Goal: Transaction & Acquisition: Register for event/course

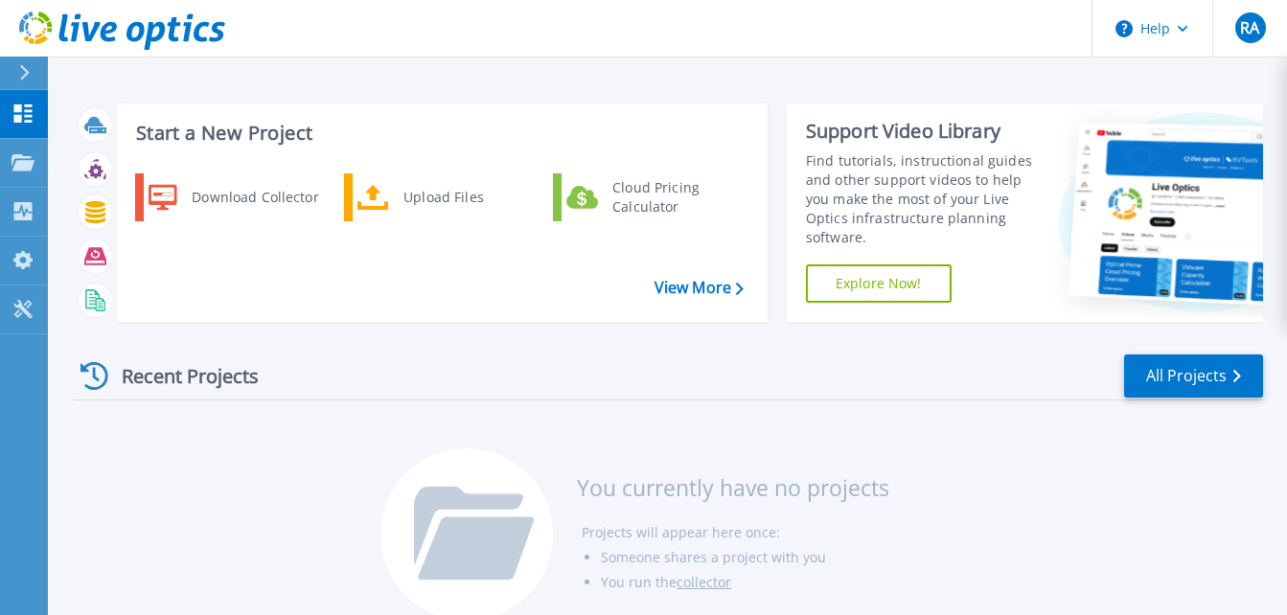
click at [854, 33] on header "Help RA End User Rohit Agrawal infy.ragrawal@bekaert.com BEKAERT NV My Profile …" at bounding box center [643, 28] width 1287 height 57
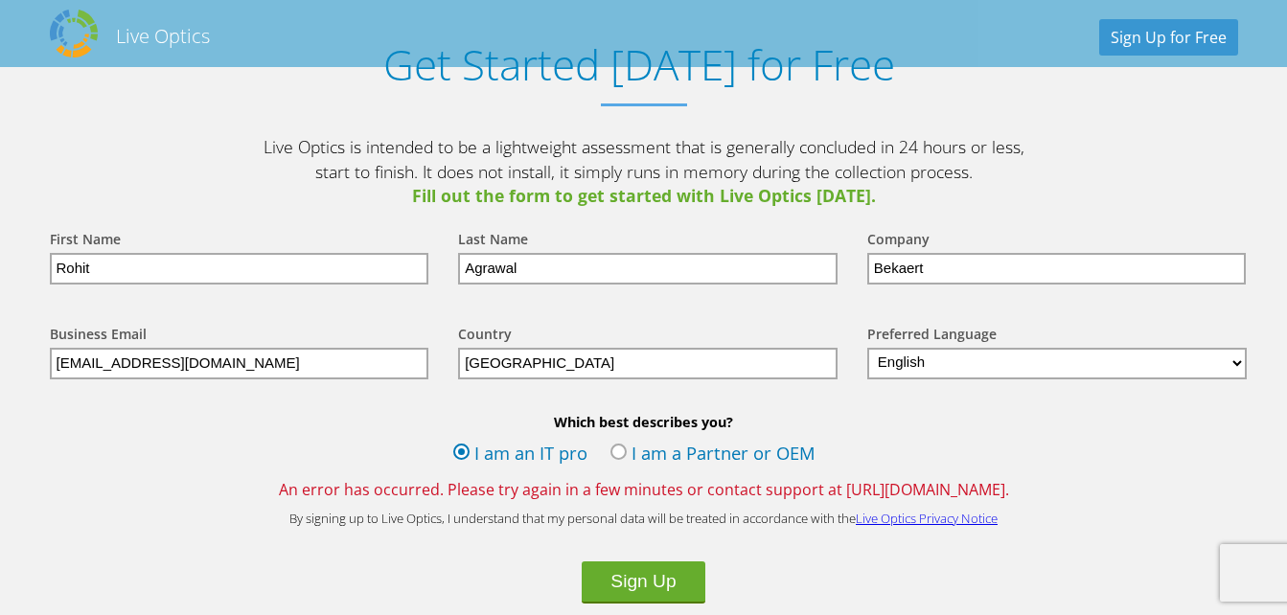
scroll to position [2178, 0]
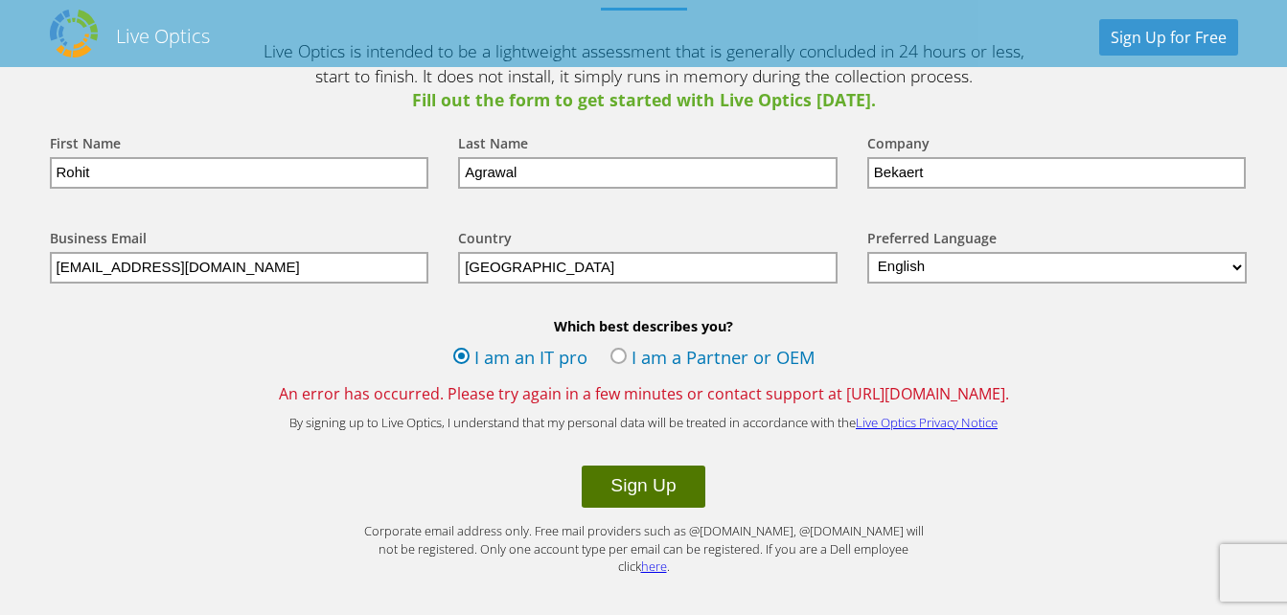
click at [612, 497] on button "Sign Up" at bounding box center [643, 487] width 123 height 42
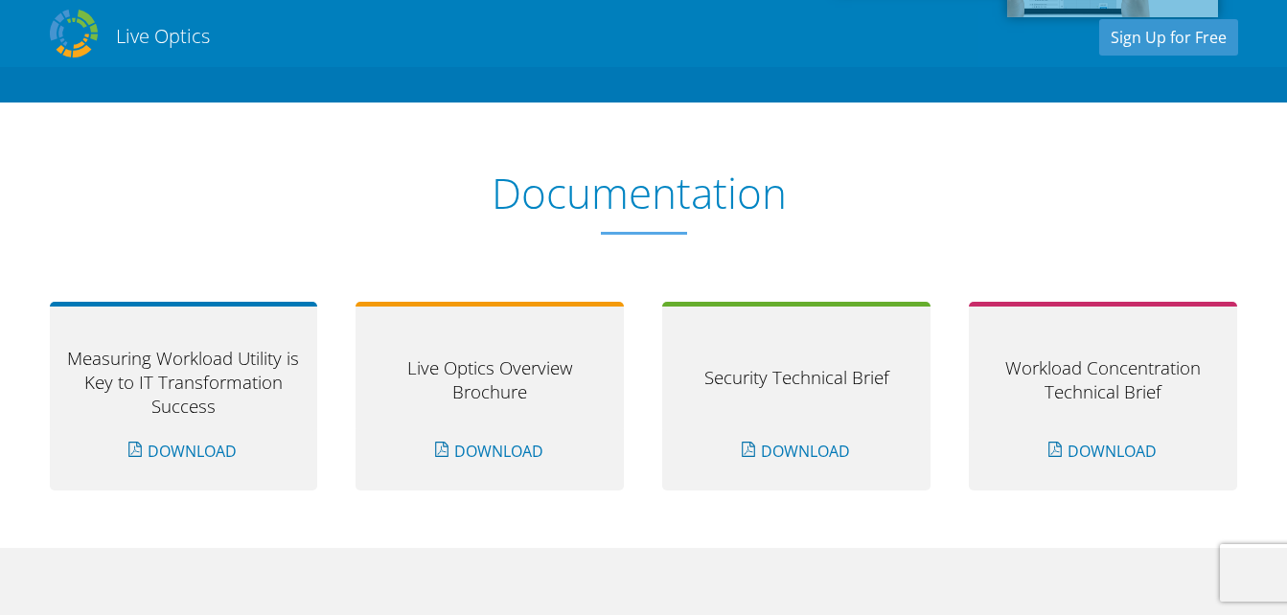
scroll to position [1217, 0]
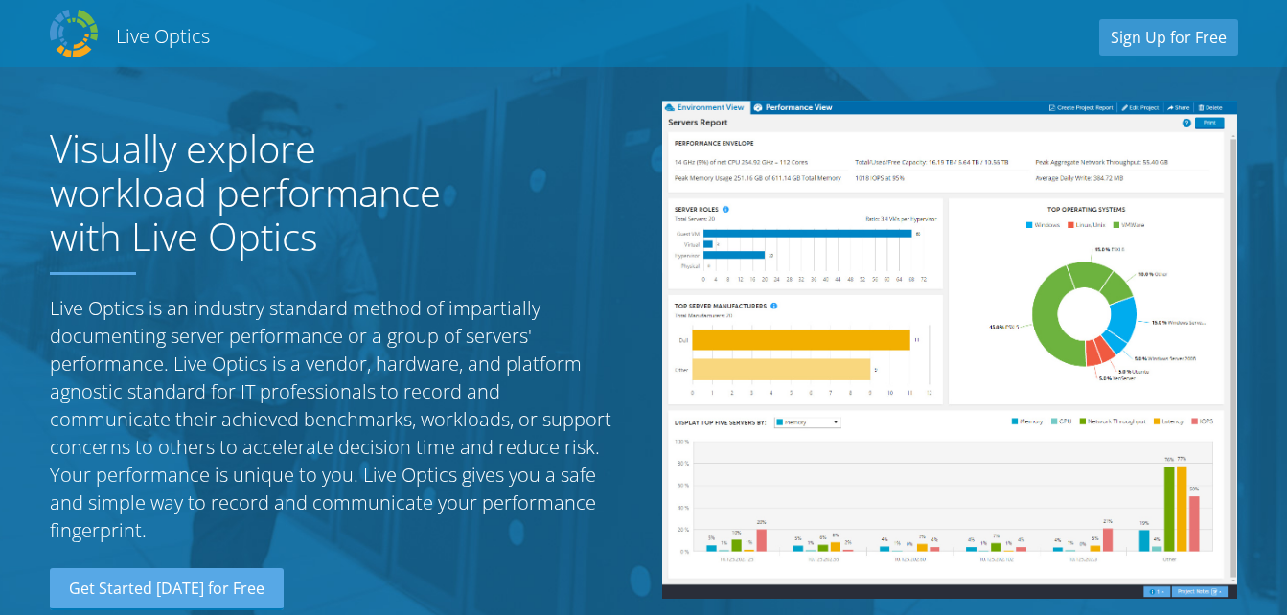
select select "101"
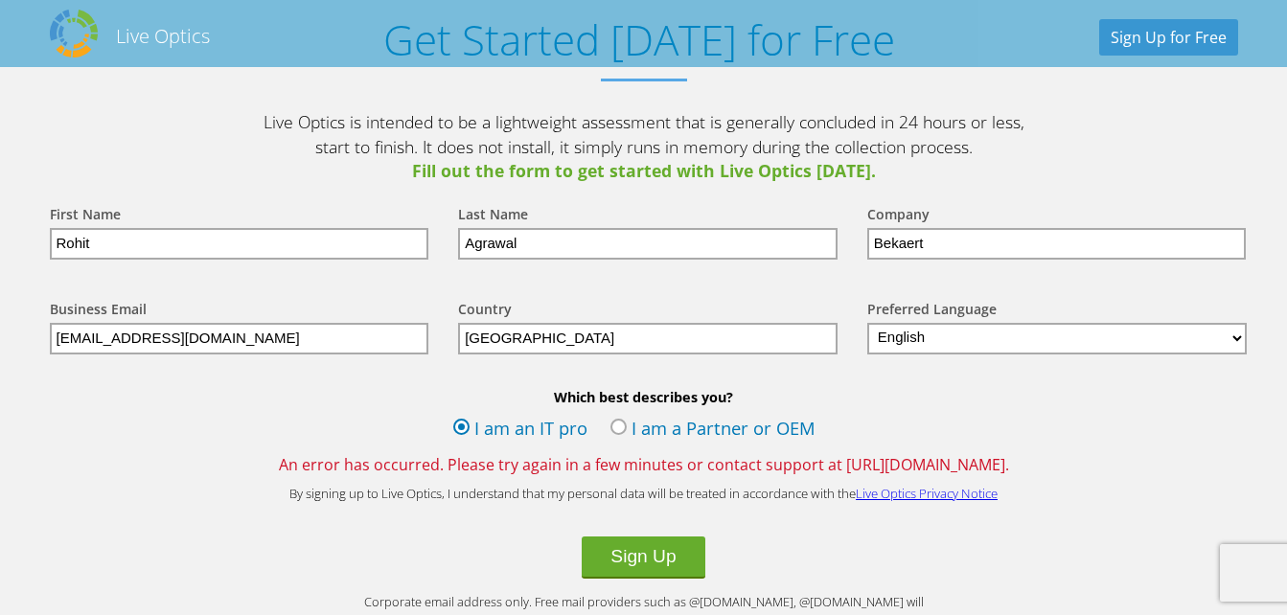
scroll to position [2108, 0]
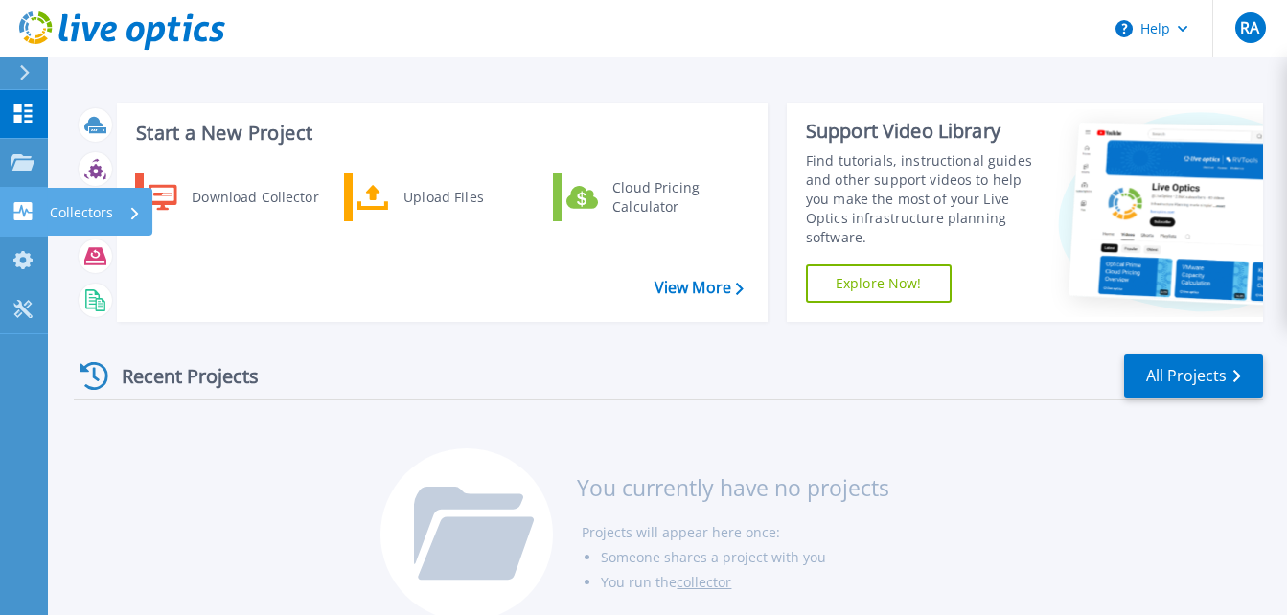
click at [135, 212] on icon at bounding box center [135, 213] width 8 height 12
click at [433, 101] on div "Start a New Project Download Collector Upload Files Cloud Pricing Calculator Vi…" at bounding box center [668, 212] width 1189 height 249
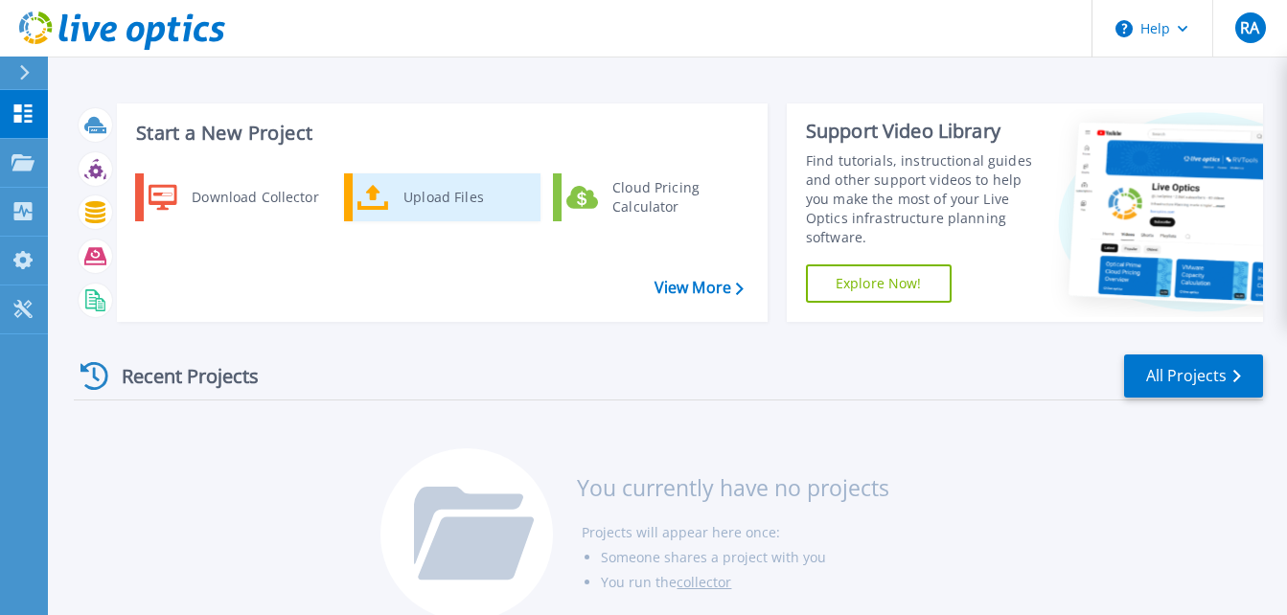
click at [442, 200] on div "Upload Files" at bounding box center [465, 197] width 142 height 38
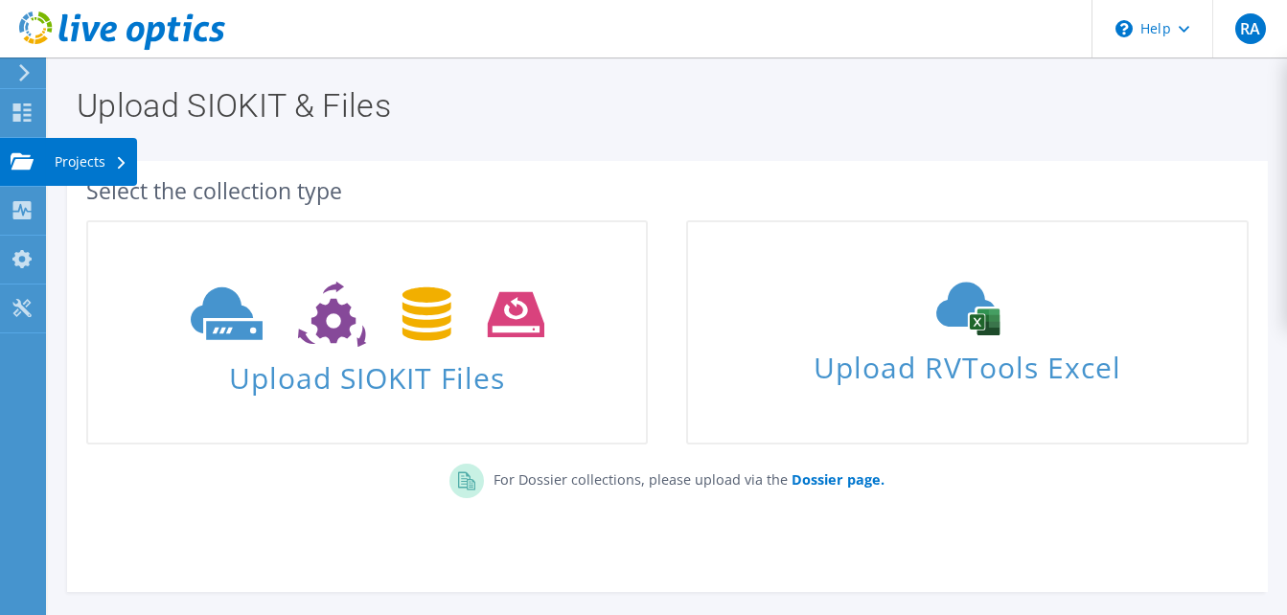
click at [106, 169] on div "Projects" at bounding box center [91, 162] width 92 height 48
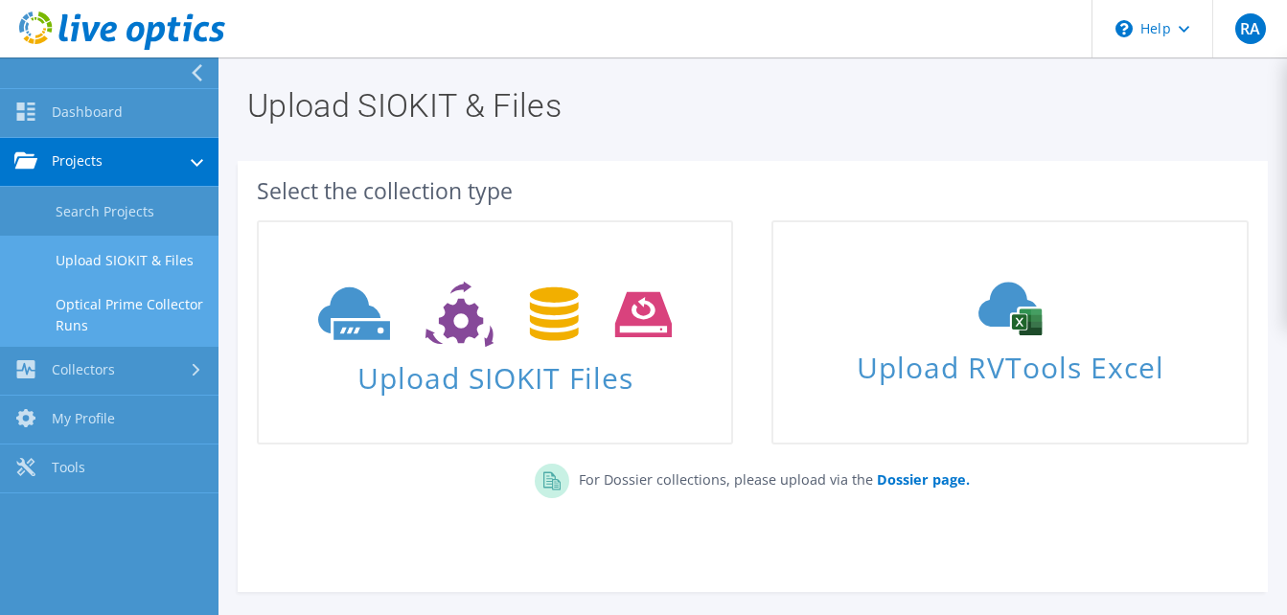
click at [153, 313] on link "Optical Prime Collector Runs" at bounding box center [109, 315] width 218 height 61
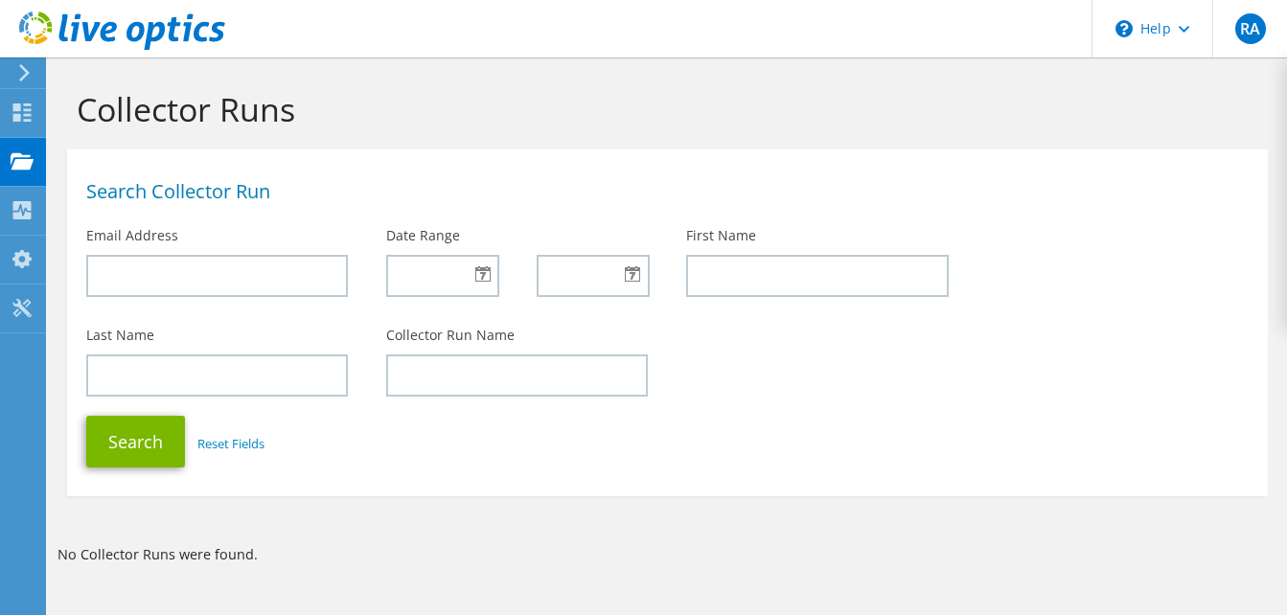
scroll to position [60, 0]
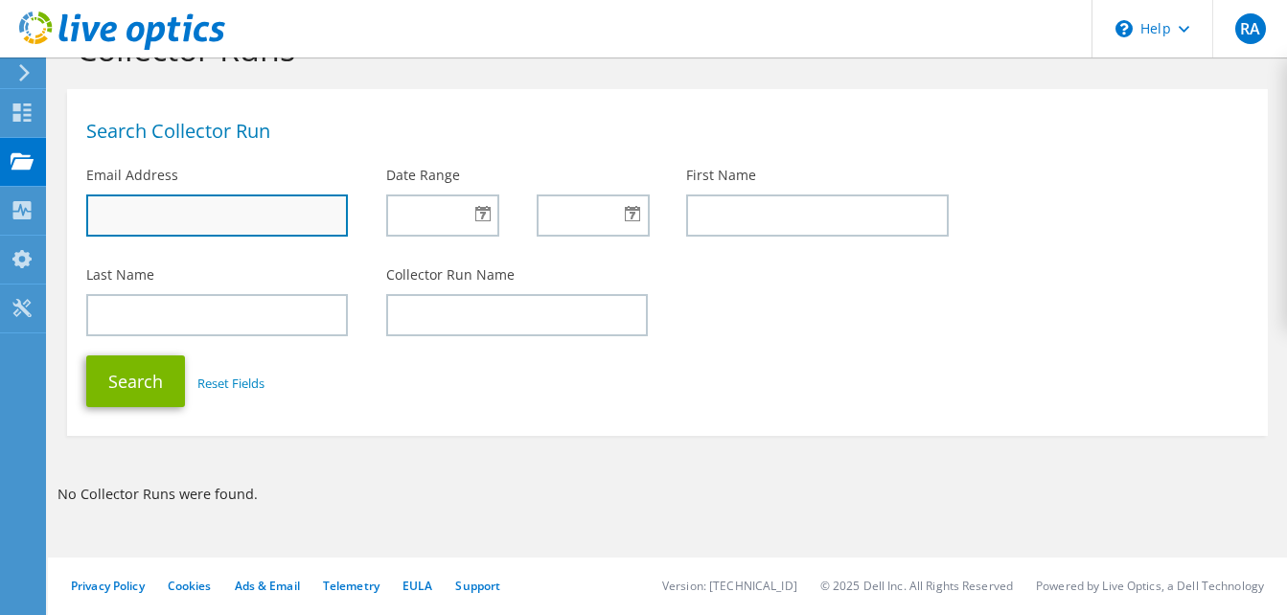
click at [235, 204] on input "text" at bounding box center [217, 215] width 262 height 42
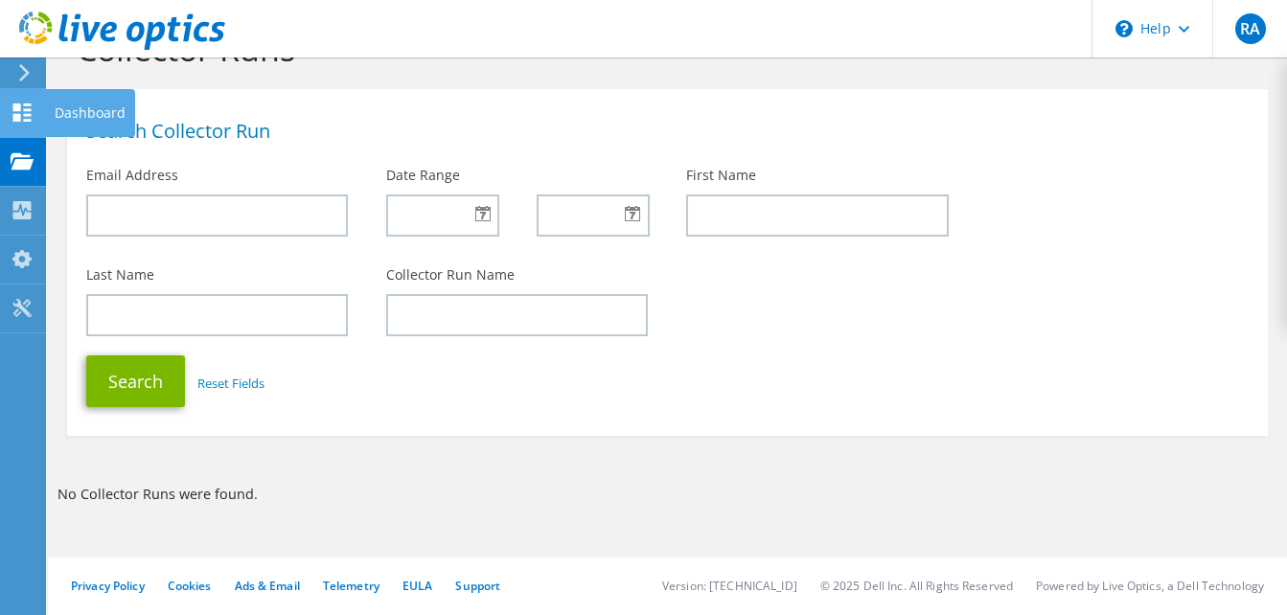
click at [112, 118] on div "Dashboard" at bounding box center [90, 113] width 90 height 48
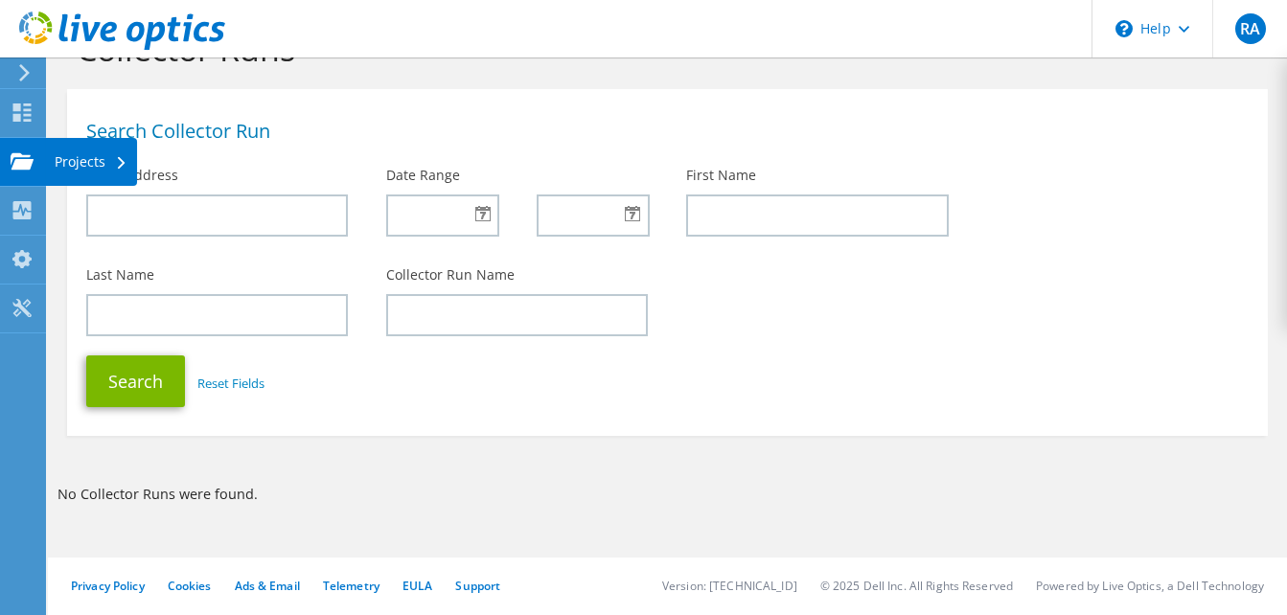
click at [24, 155] on use at bounding box center [22, 160] width 23 height 16
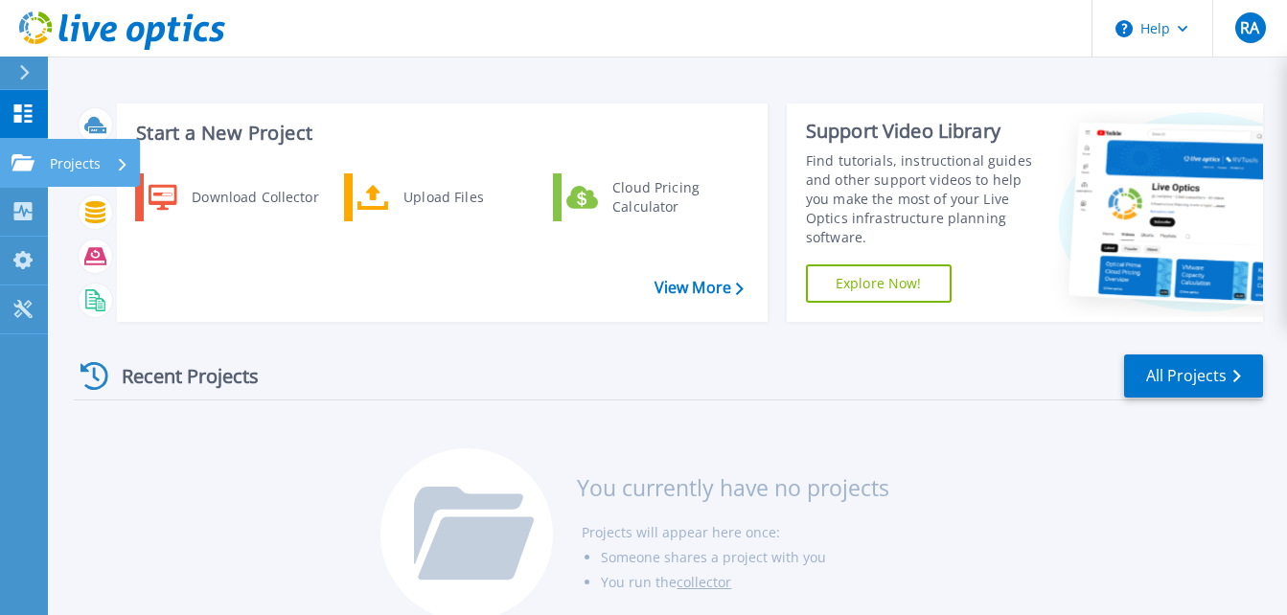
click at [125, 176] on div "Projects" at bounding box center [89, 164] width 79 height 50
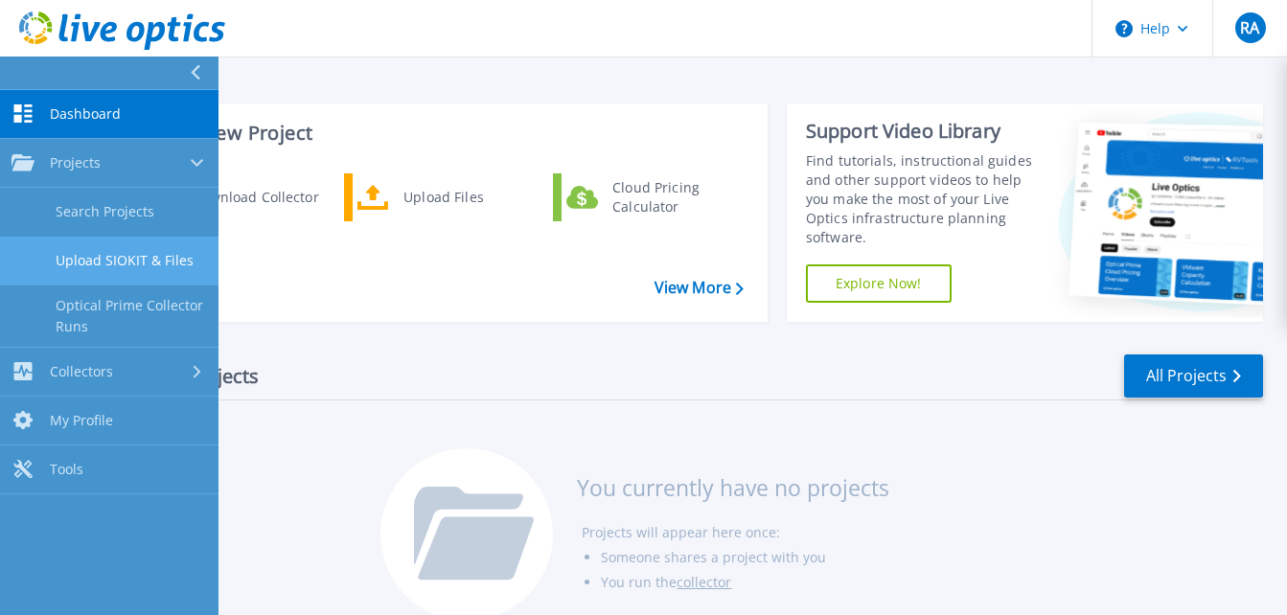
click at [143, 257] on link "Upload SIOKIT & Files" at bounding box center [109, 261] width 218 height 49
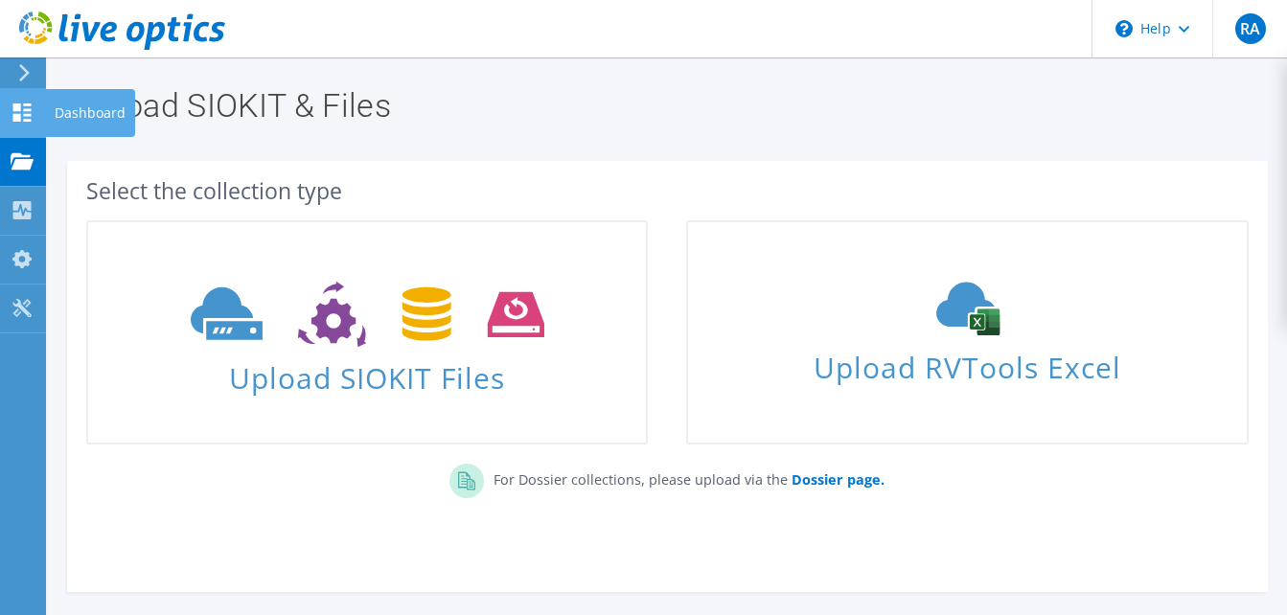
click at [85, 116] on div "Dashboard" at bounding box center [90, 113] width 90 height 48
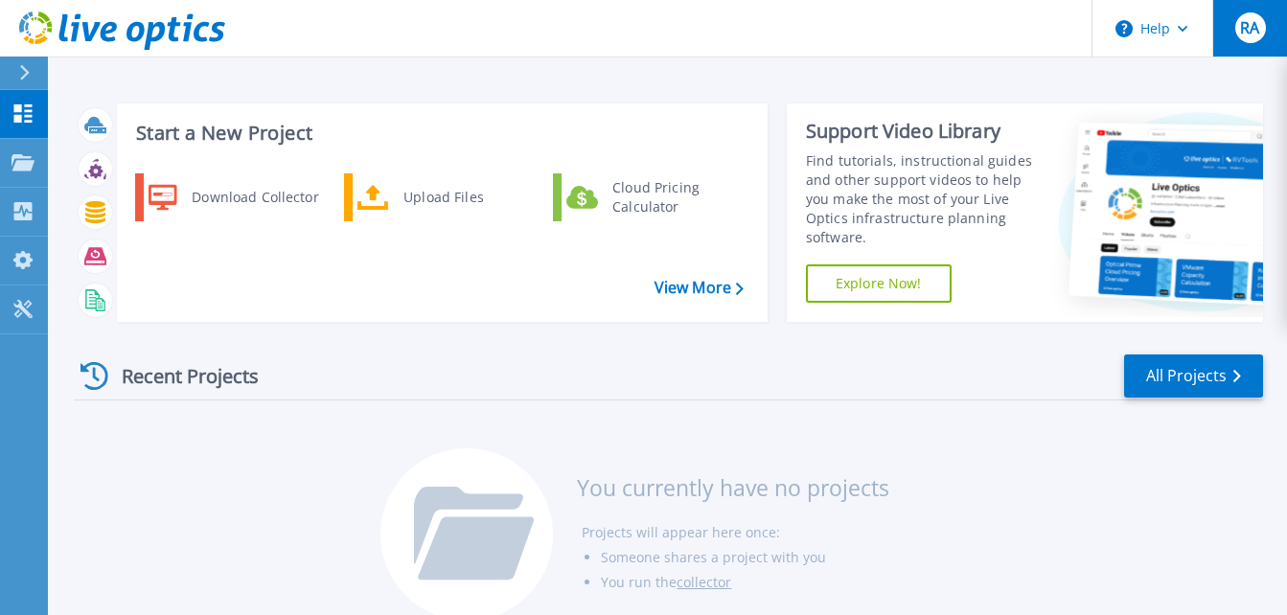
click at [1253, 32] on span "RA" at bounding box center [1249, 27] width 19 height 15
click at [562, 120] on div "Start a New Project Download Collector Upload Files Cloud Pricing Calculator Vi…" at bounding box center [442, 212] width 651 height 218
click at [1242, 38] on div "RA" at bounding box center [1250, 27] width 31 height 31
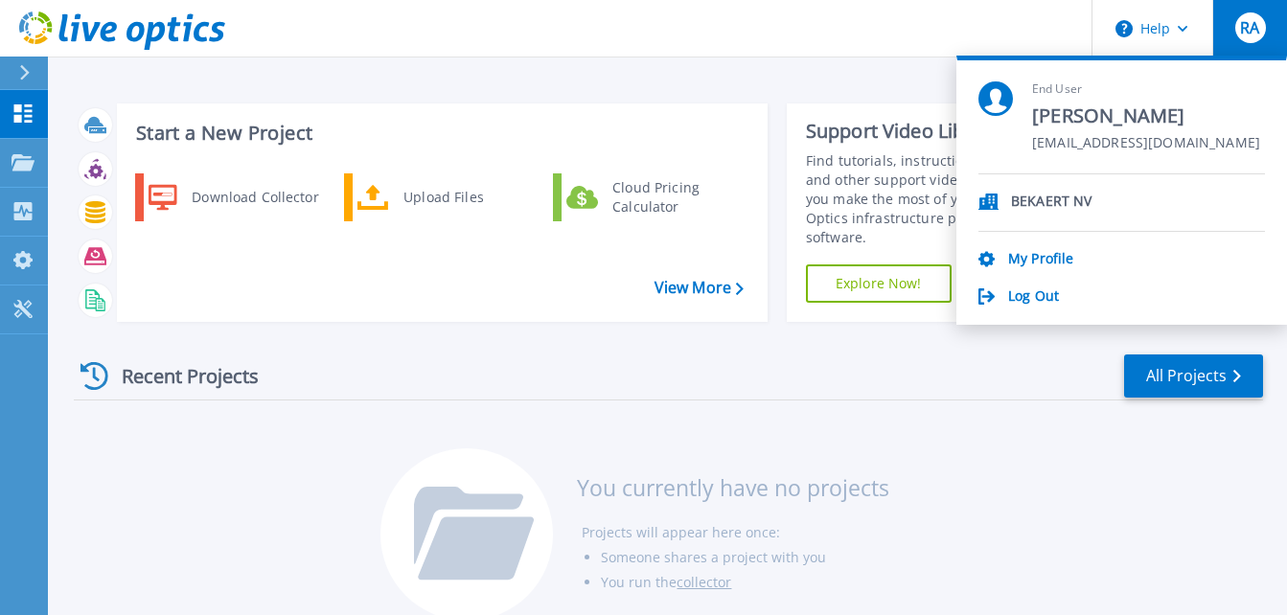
click at [1079, 260] on div "My Profile" at bounding box center [1121, 260] width 286 height 18
click at [1022, 254] on link "My Profile" at bounding box center [1040, 260] width 65 height 18
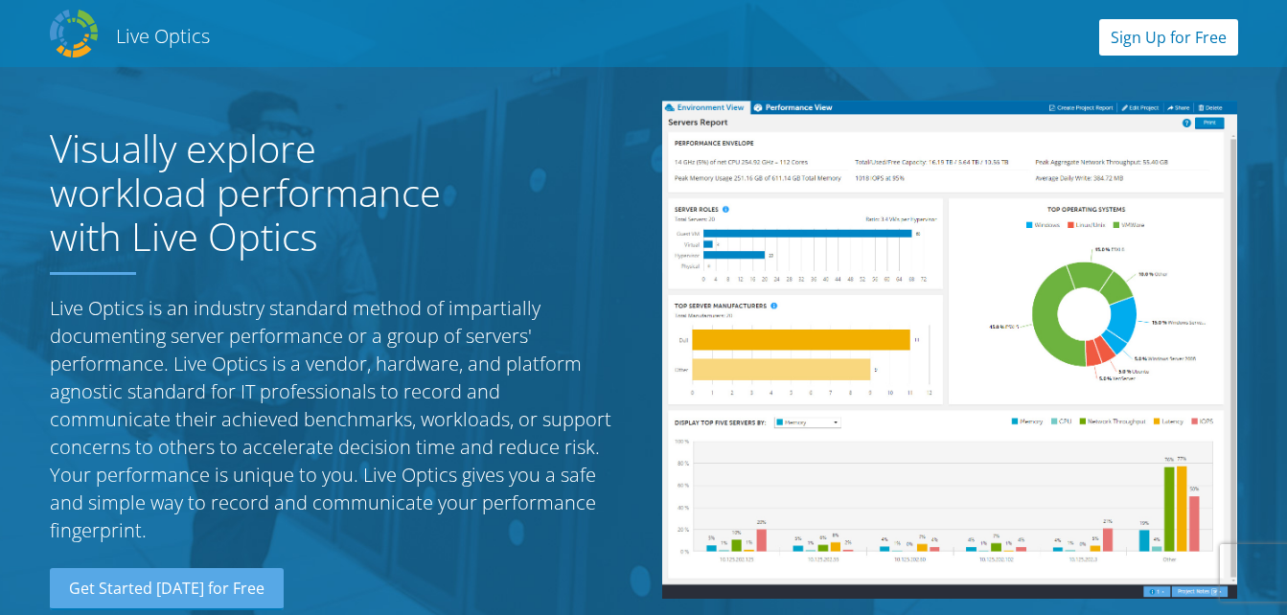
click at [1110, 47] on link "Sign Up for Free" at bounding box center [1168, 37] width 139 height 36
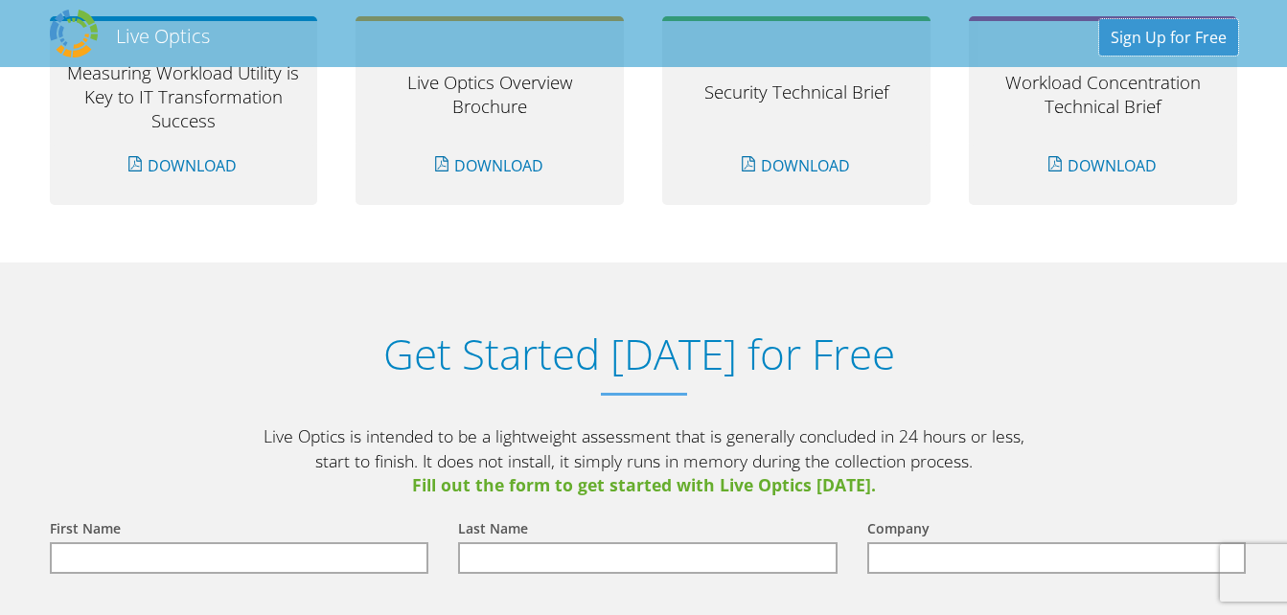
scroll to position [1997, 0]
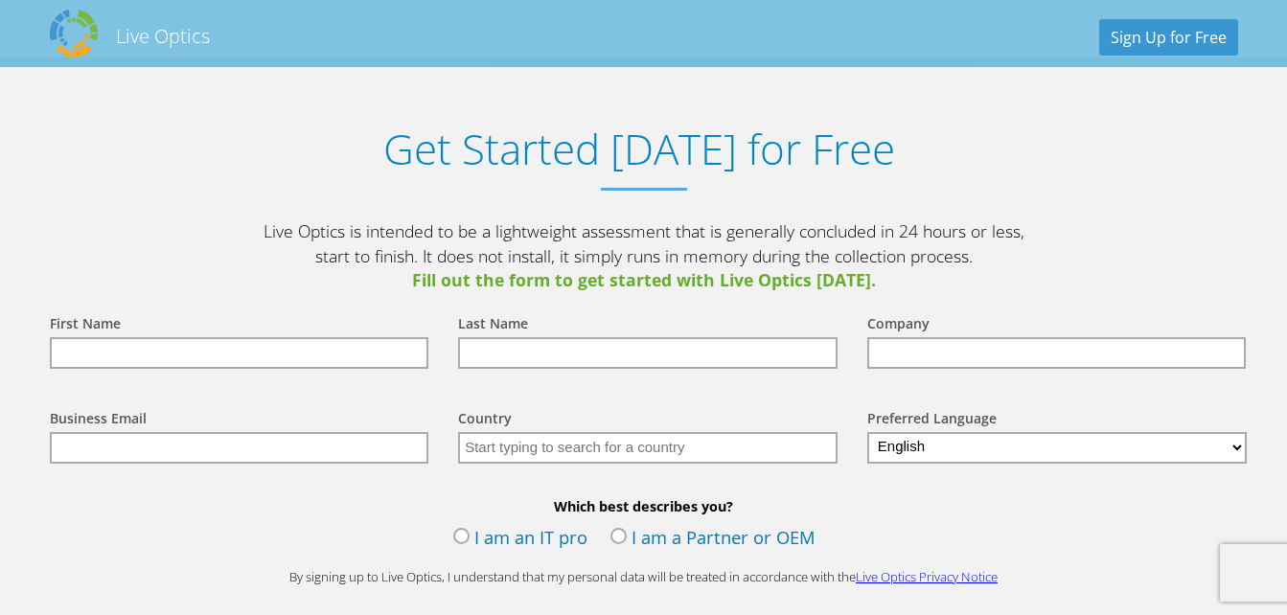
click at [210, 360] on input "text" at bounding box center [239, 353] width 379 height 32
type input "Rohit"
type input "Agrawal"
type input "Bekaert"
type input "[EMAIL_ADDRESS][DOMAIN_NAME]"
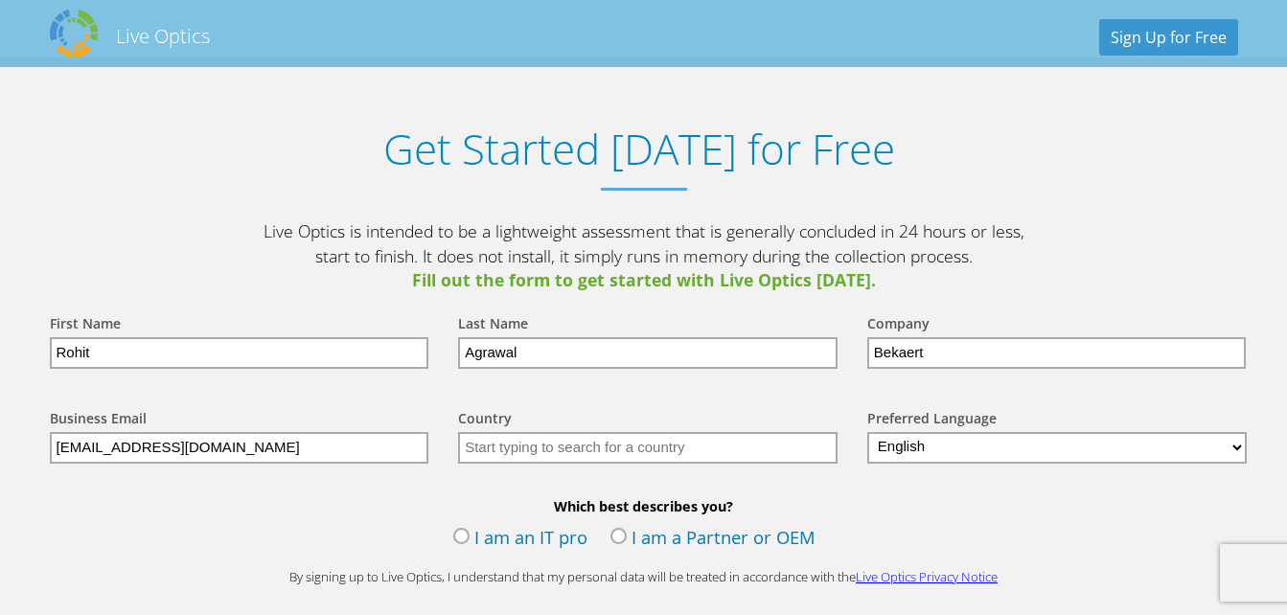
type input "India"
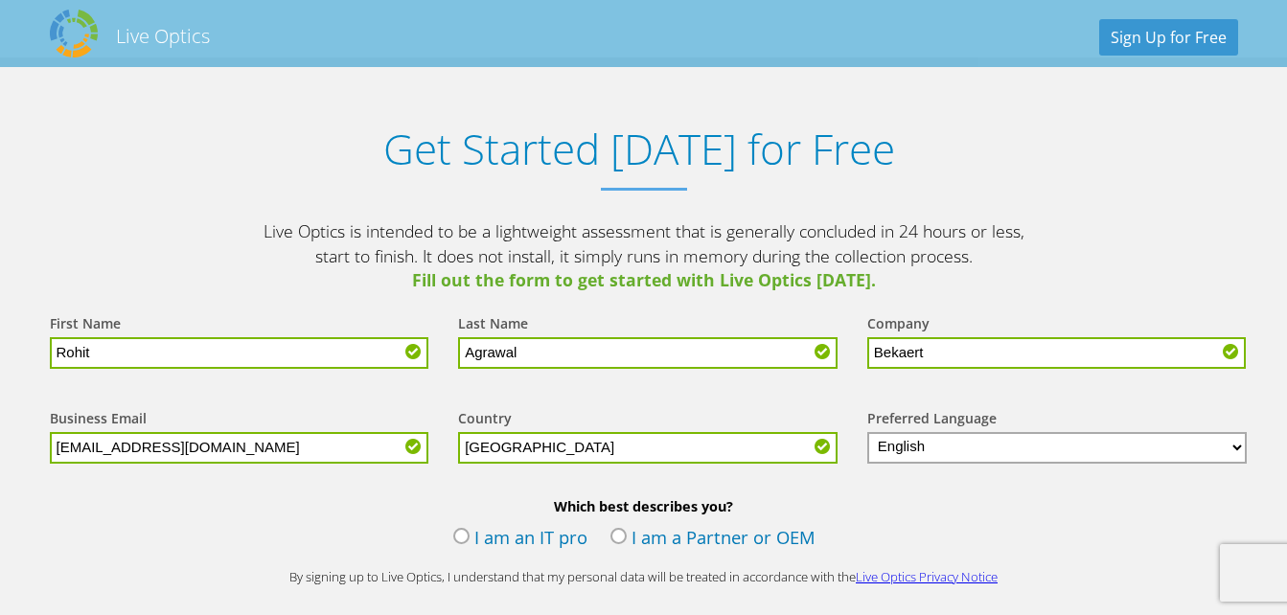
scroll to position [2093, 0]
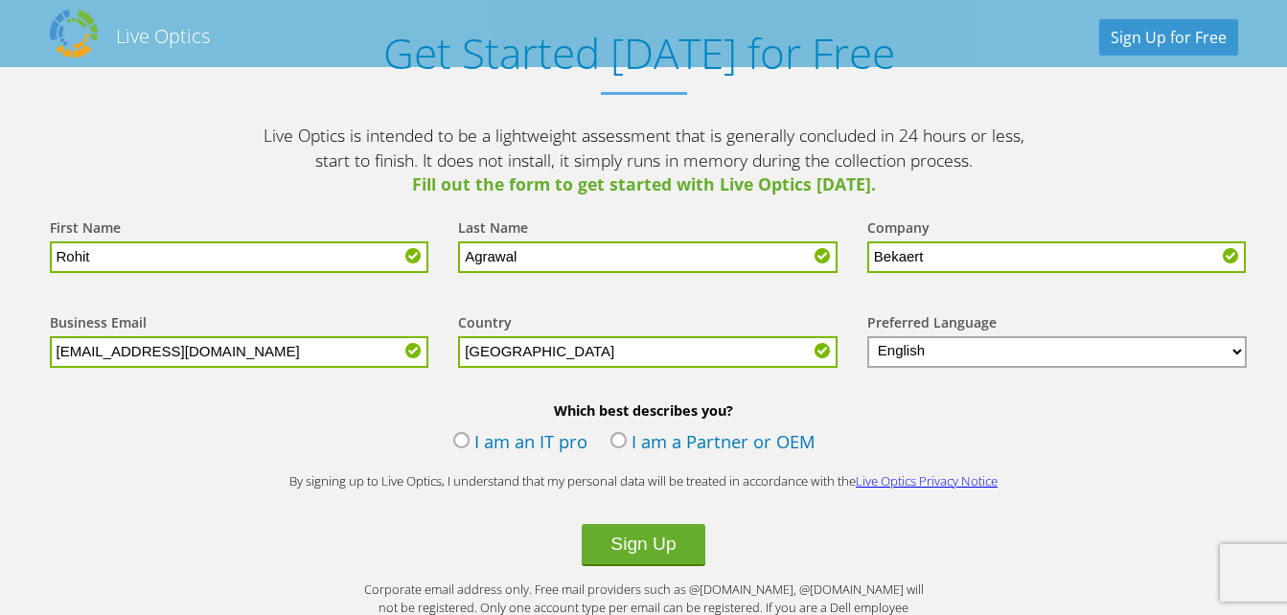
click at [663, 456] on label "I am a Partner or OEM" at bounding box center [712, 443] width 205 height 29
click at [0, 0] on input "I am a Partner or OEM" at bounding box center [0, 0] width 0 height 0
click at [663, 445] on label "I am a Partner or OEM" at bounding box center [712, 443] width 205 height 29
click at [0, 0] on input "I am a Partner or OEM" at bounding box center [0, 0] width 0 height 0
click at [453, 440] on label "I am an IT pro" at bounding box center [520, 443] width 134 height 29
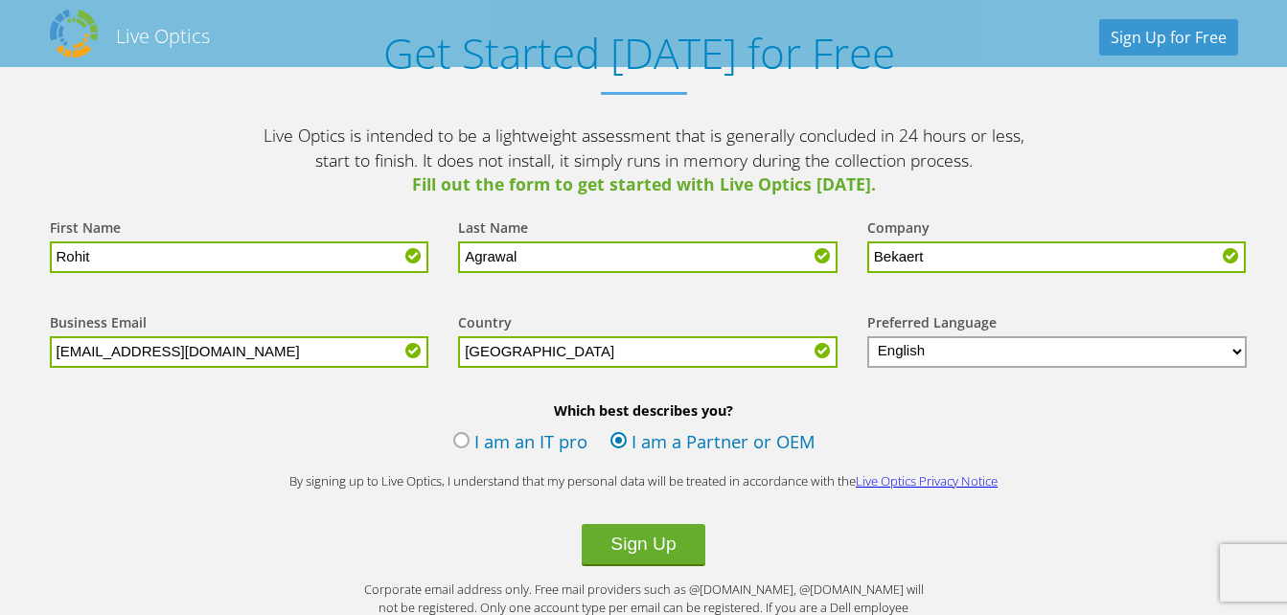
click at [0, 0] on input "I am an IT pro" at bounding box center [0, 0] width 0 height 0
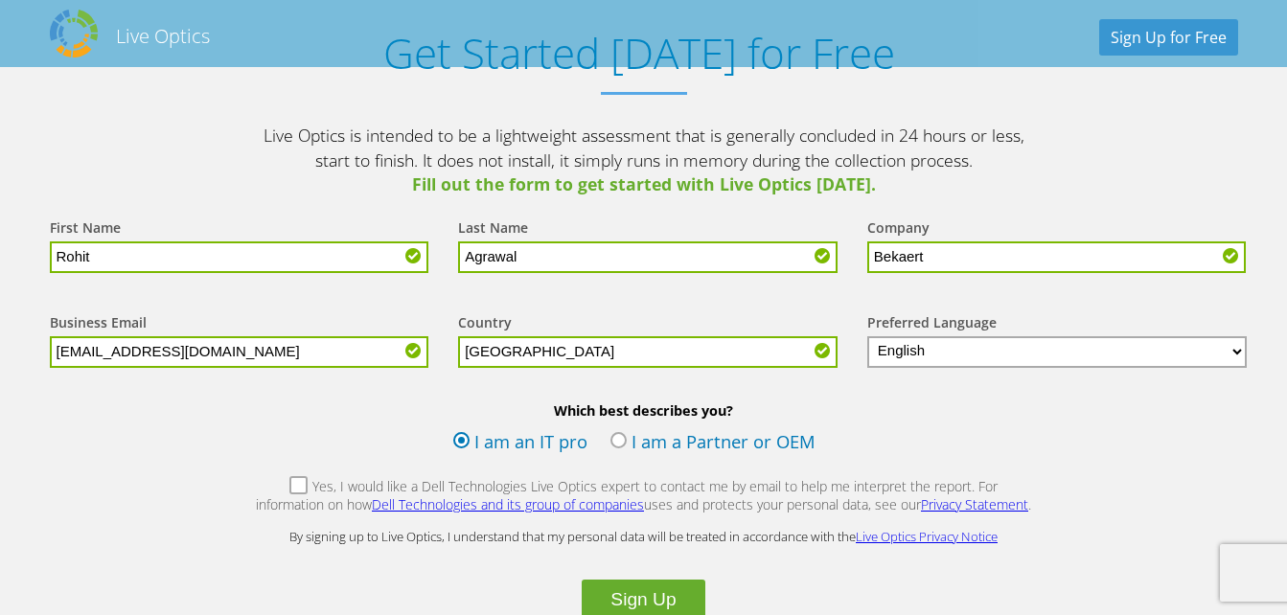
scroll to position [2189, 0]
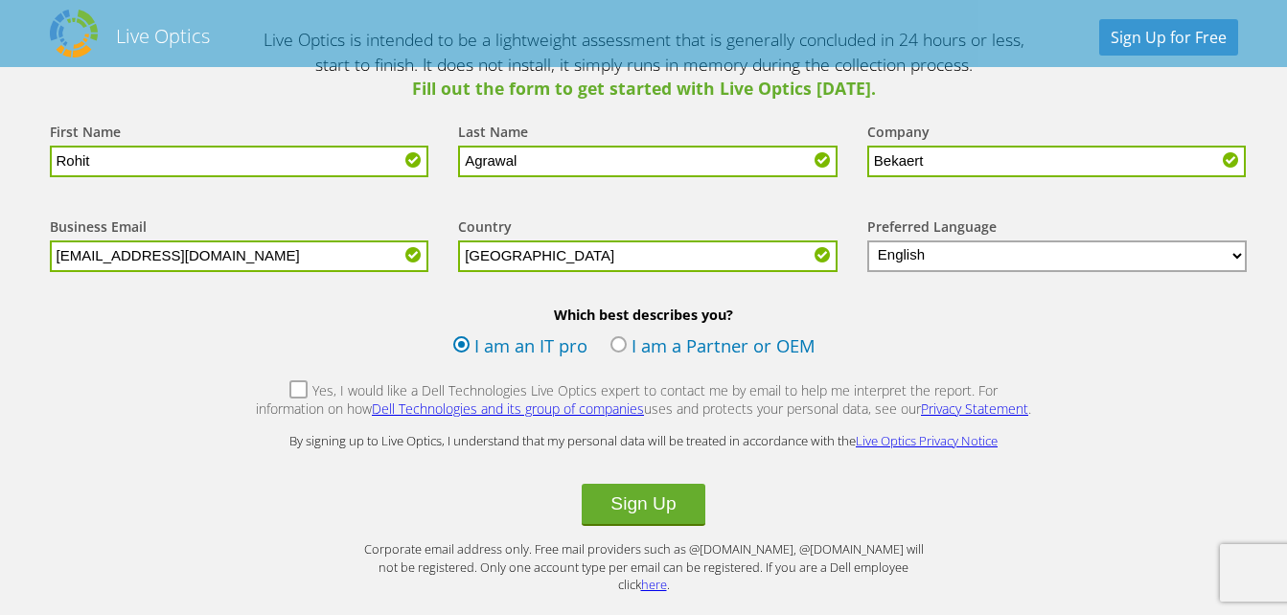
click at [271, 392] on label "Yes, I would like a Dell Technologies Live Optics expert to contact me by email…" at bounding box center [644, 401] width 778 height 41
click at [0, 0] on input "Yes, I would like a Dell Technologies Live Optics expert to contact me by email…" at bounding box center [0, 0] width 0 height 0
click at [678, 511] on button "Sign Up" at bounding box center [643, 505] width 123 height 42
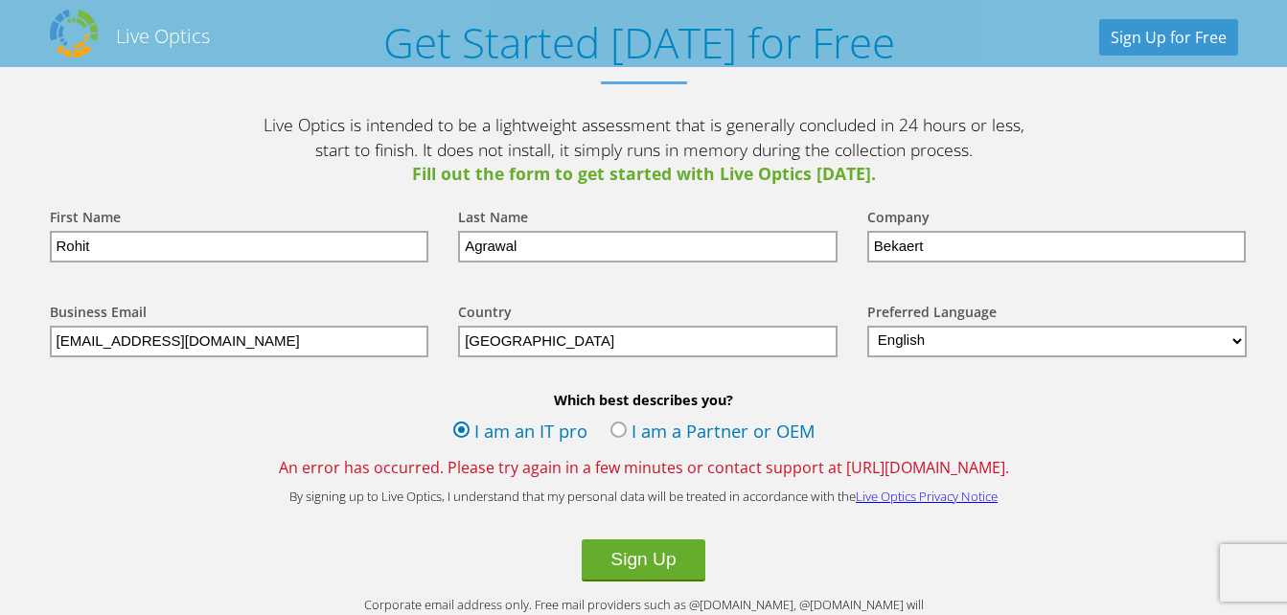
scroll to position [2108, 0]
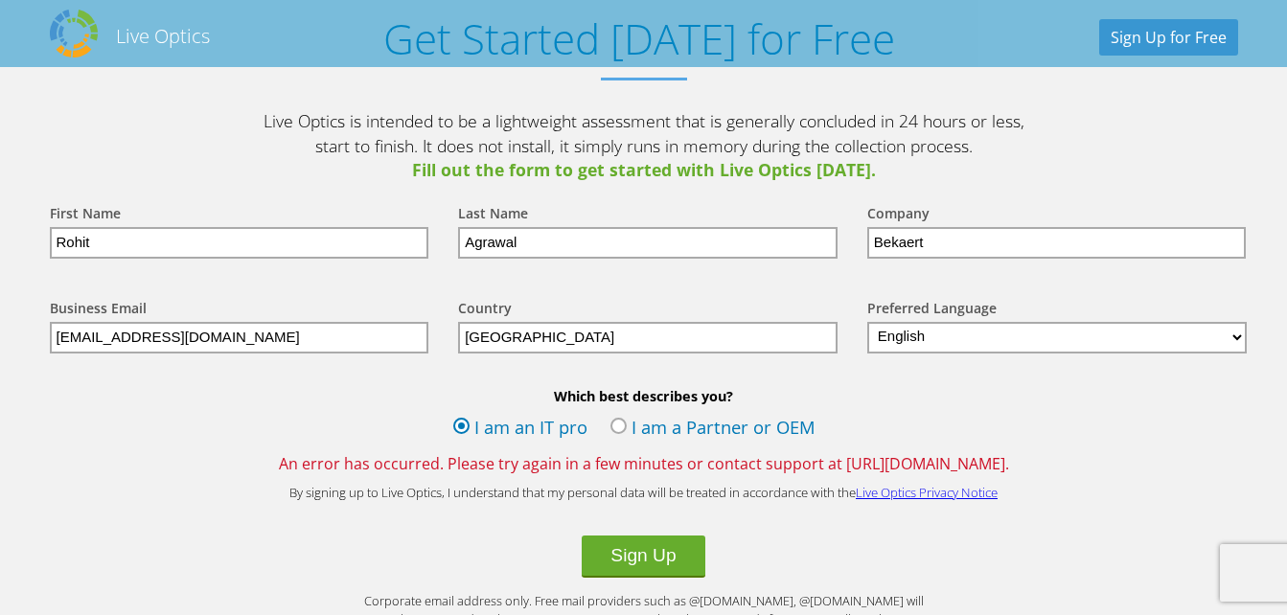
click at [1027, 467] on span "An error has occurred. Please try again in a few minutes or contact support at …" at bounding box center [644, 463] width 1226 height 21
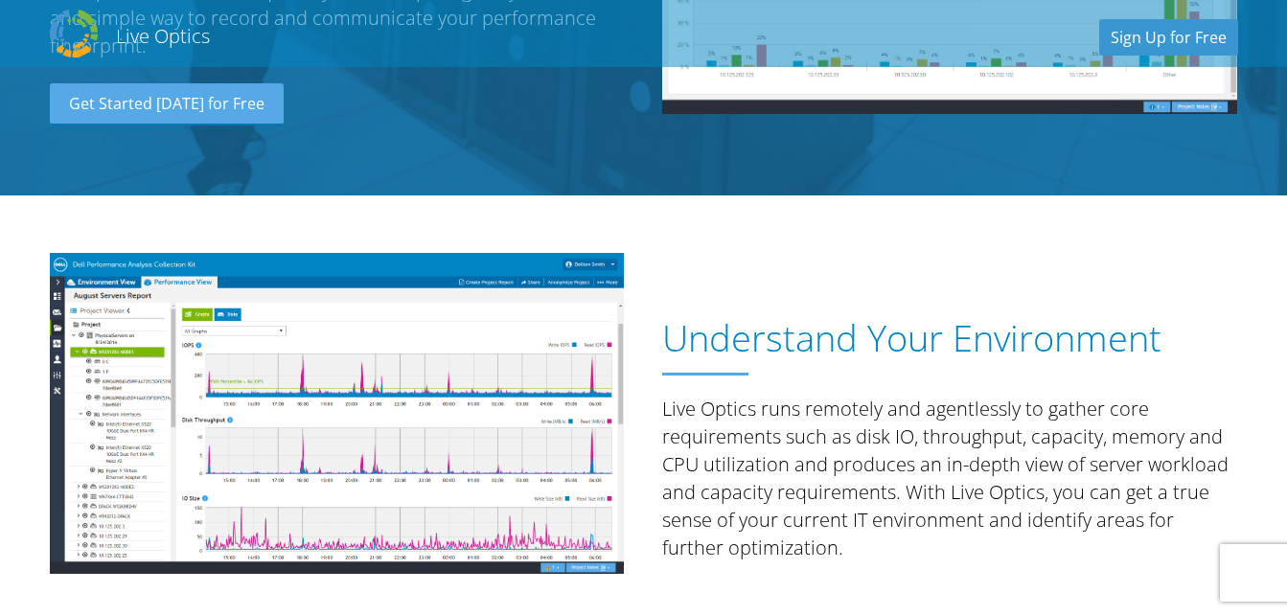
scroll to position [479, 0]
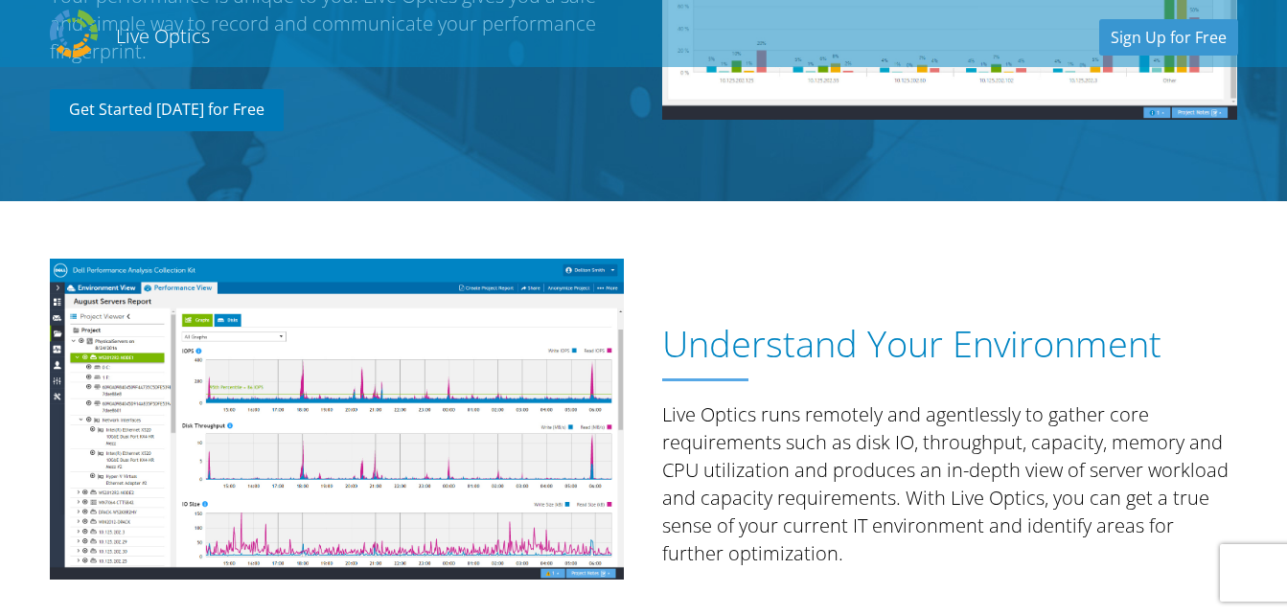
click at [223, 127] on link "Get Started Today for Free" at bounding box center [167, 110] width 234 height 42
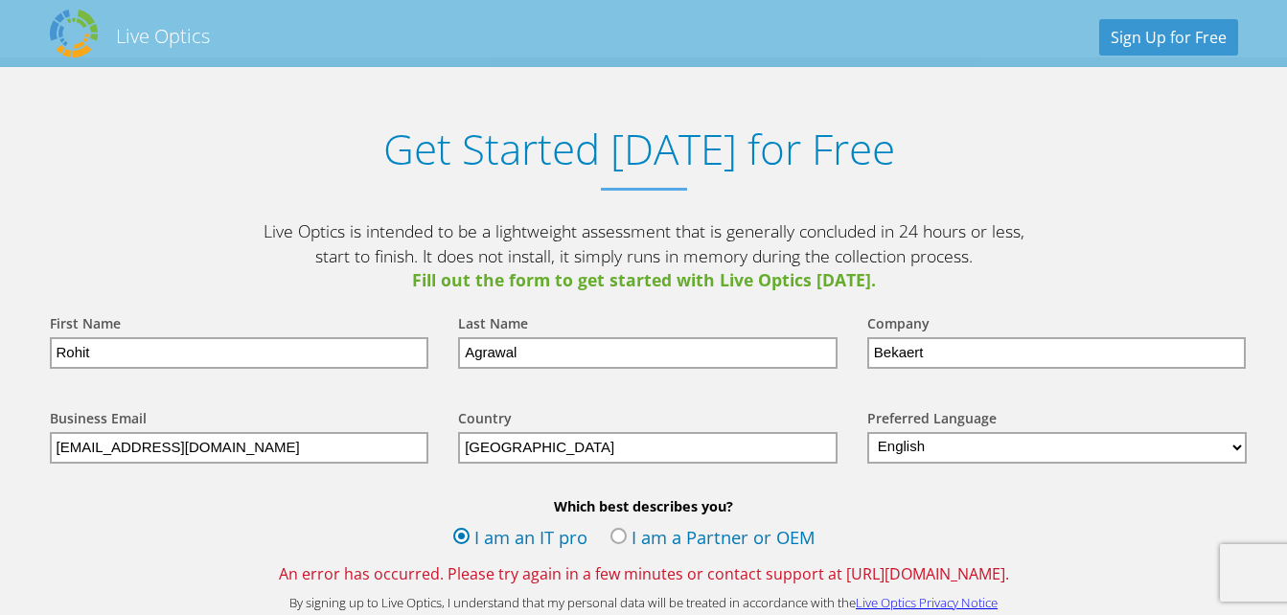
scroll to position [2093, 0]
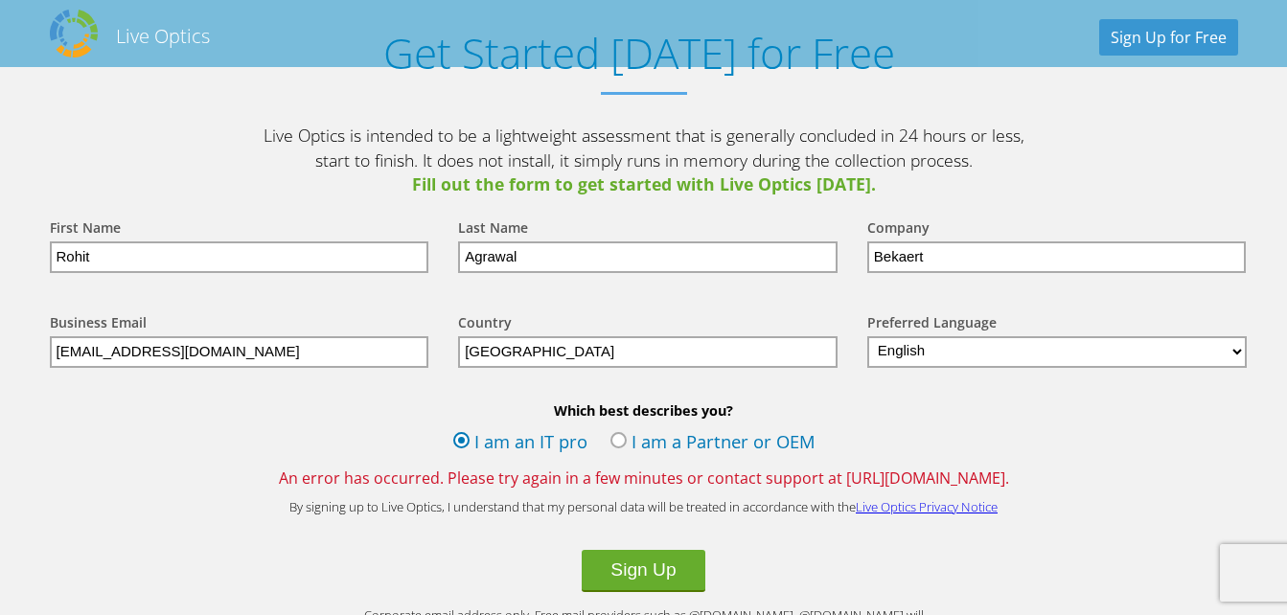
click at [612, 434] on label "I am a Partner or OEM" at bounding box center [712, 443] width 205 height 29
click at [0, 0] on input "I am a Partner or OEM" at bounding box center [0, 0] width 0 height 0
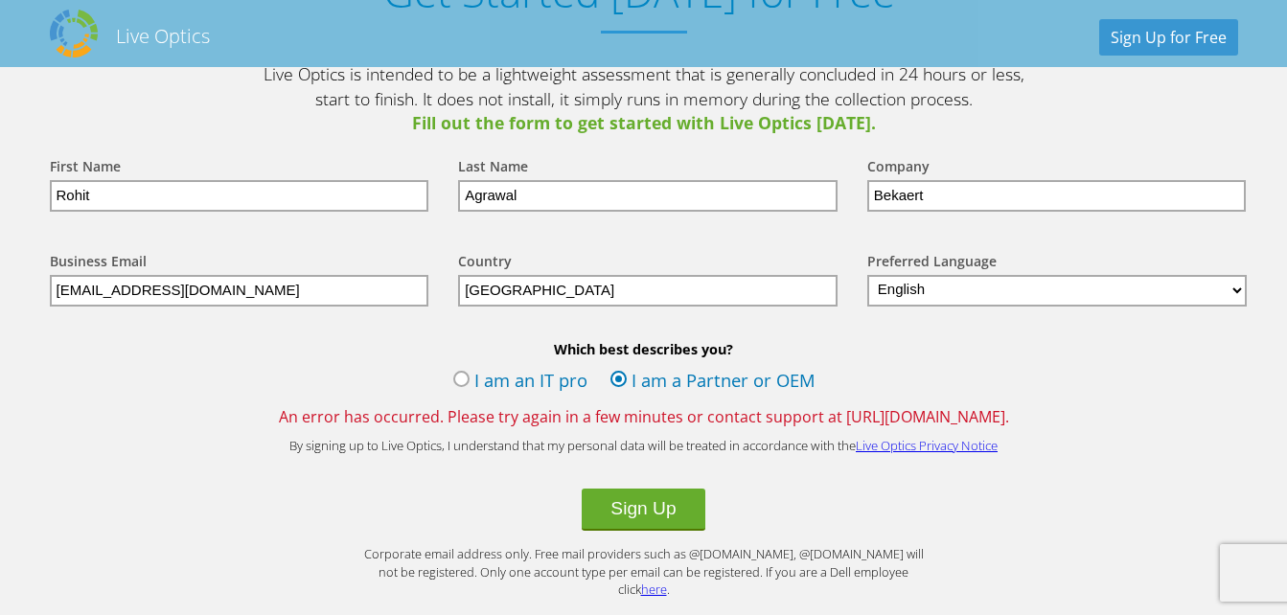
scroll to position [2189, 0]
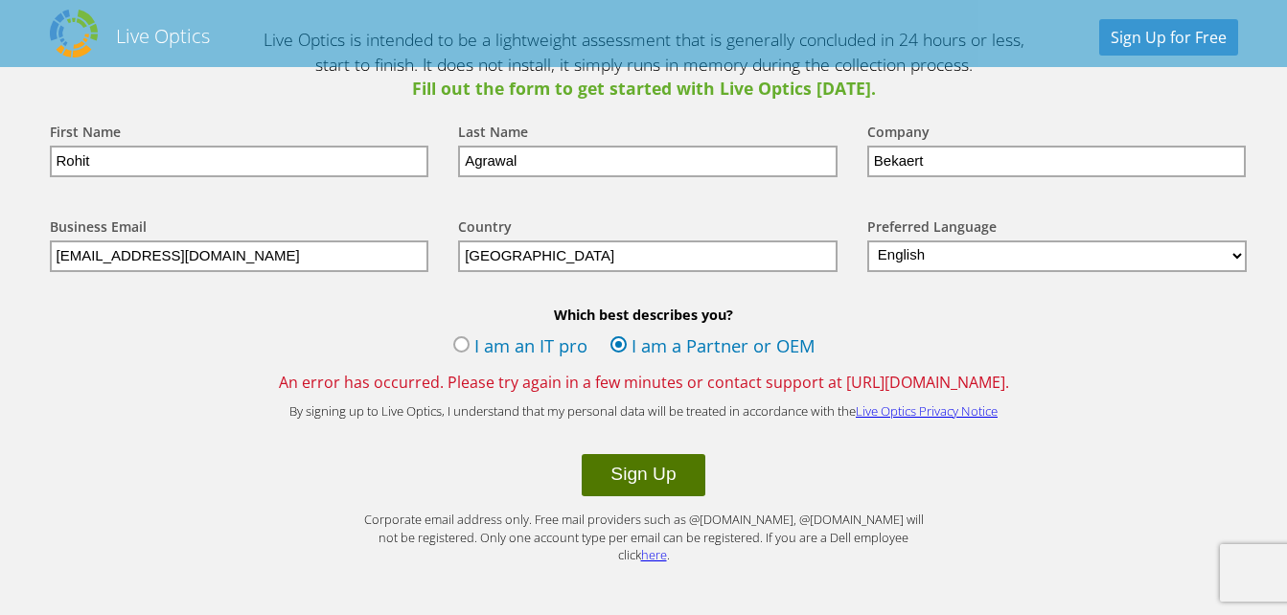
click at [654, 464] on button "Sign Up" at bounding box center [643, 475] width 123 height 42
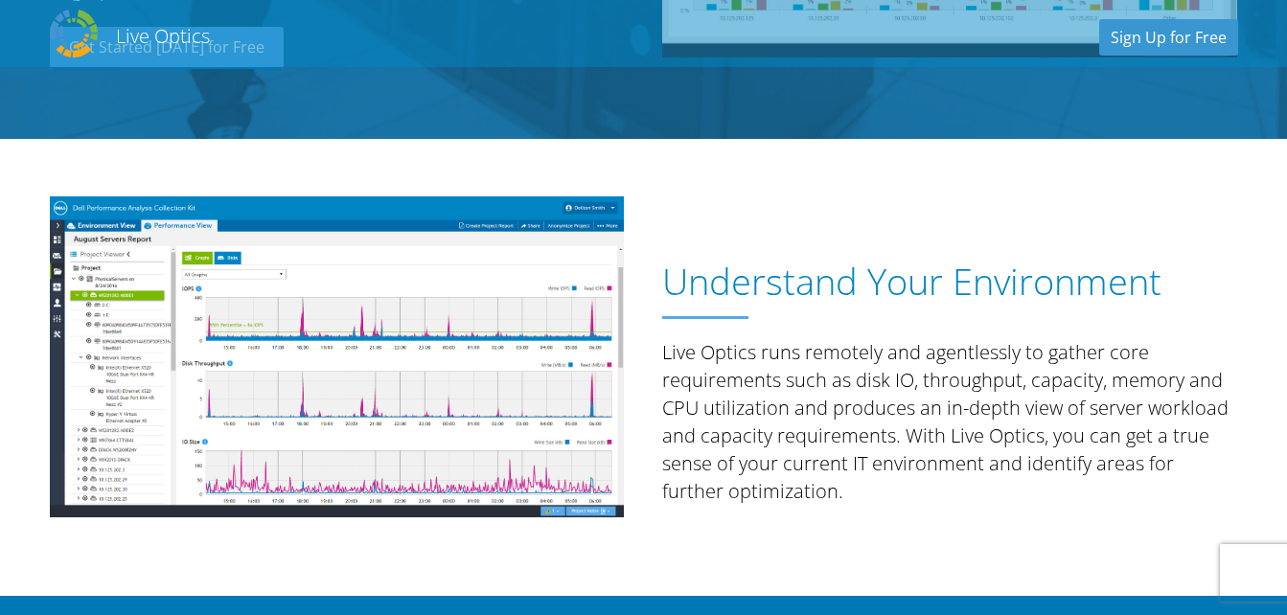
scroll to position [287, 0]
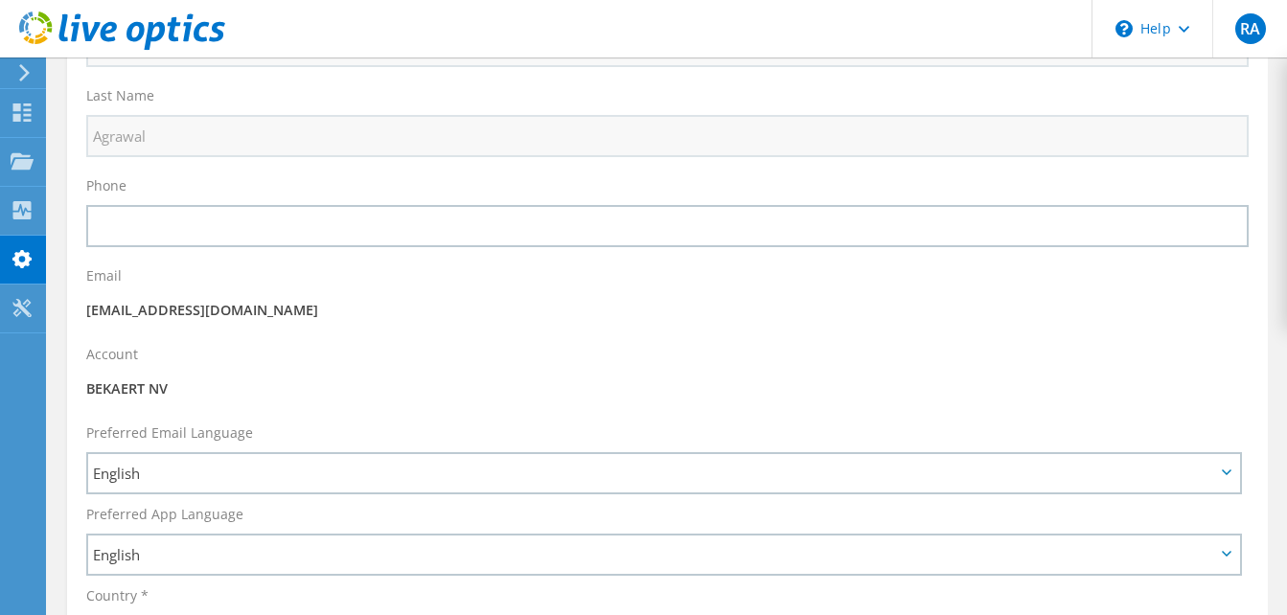
scroll to position [234, 0]
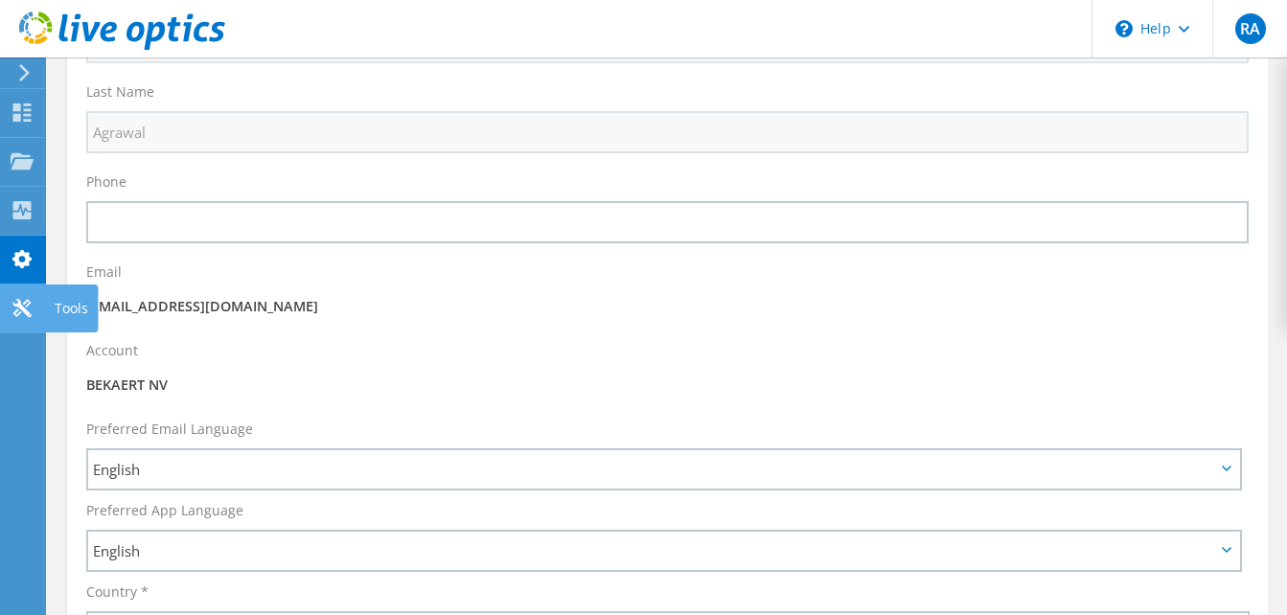
click at [73, 311] on div "Tools" at bounding box center [71, 309] width 53 height 48
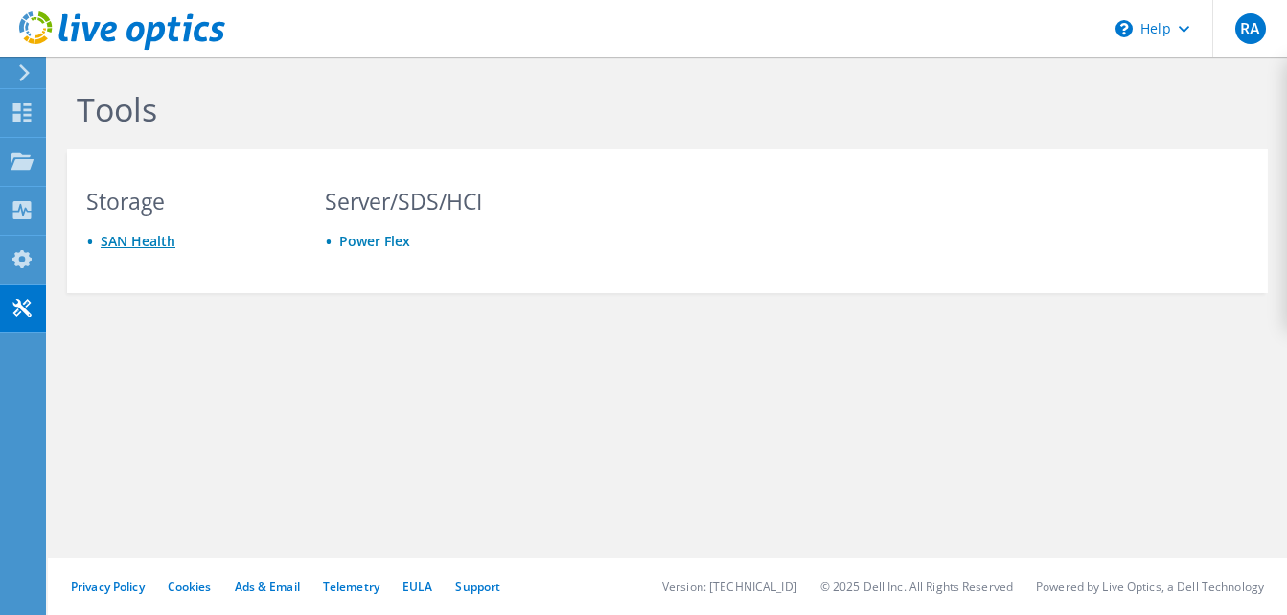
click at [135, 243] on link "SAN Health" at bounding box center [138, 241] width 75 height 18
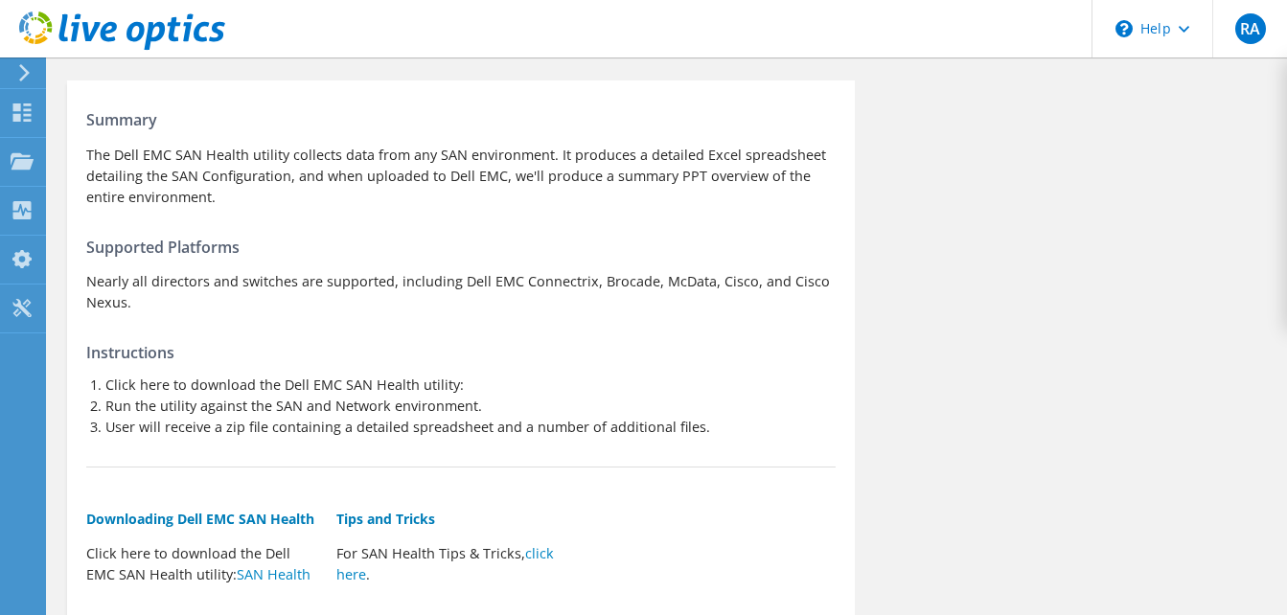
scroll to position [245, 0]
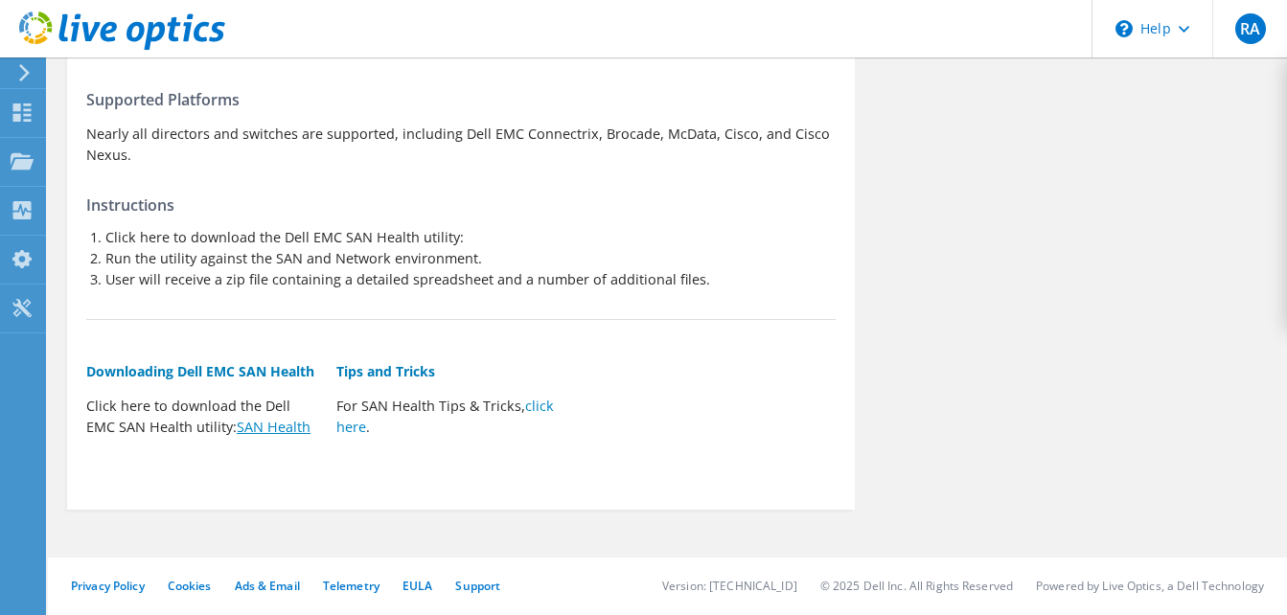
click at [276, 424] on link "SAN Health" at bounding box center [274, 427] width 74 height 18
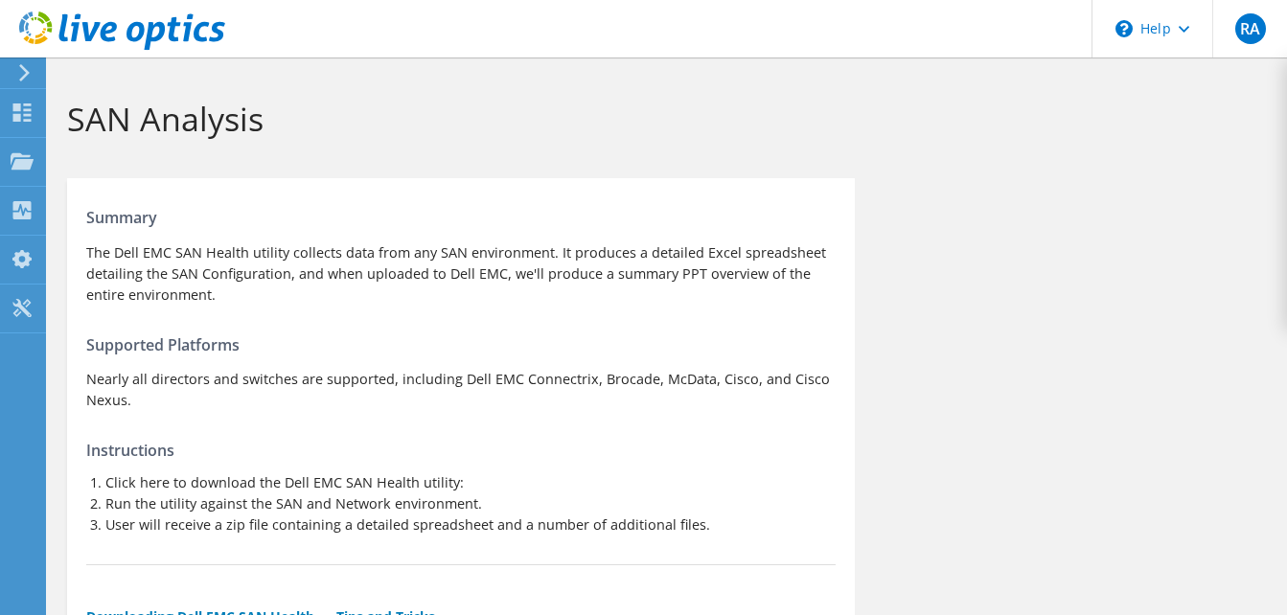
scroll to position [96, 0]
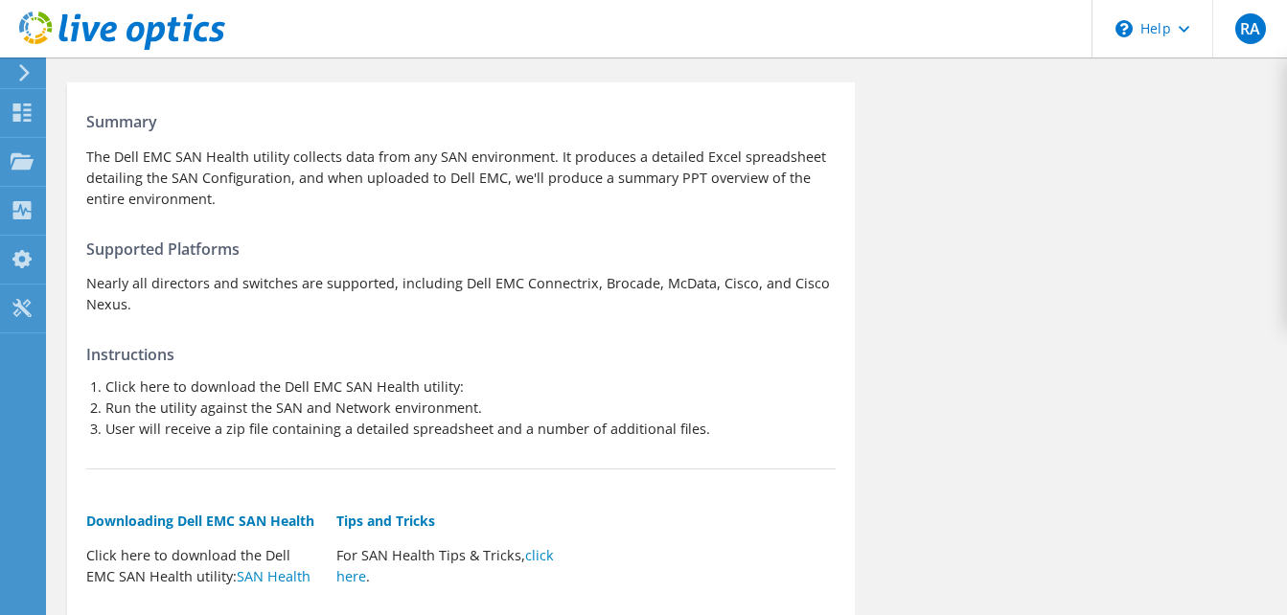
drag, startPoint x: 953, startPoint y: 354, endPoint x: 941, endPoint y: 338, distance: 20.5
click at [953, 354] on div "Summary The Dell EMC SAN Health utility collects data from any SAN environment.…" at bounding box center [667, 371] width 1239 height 596
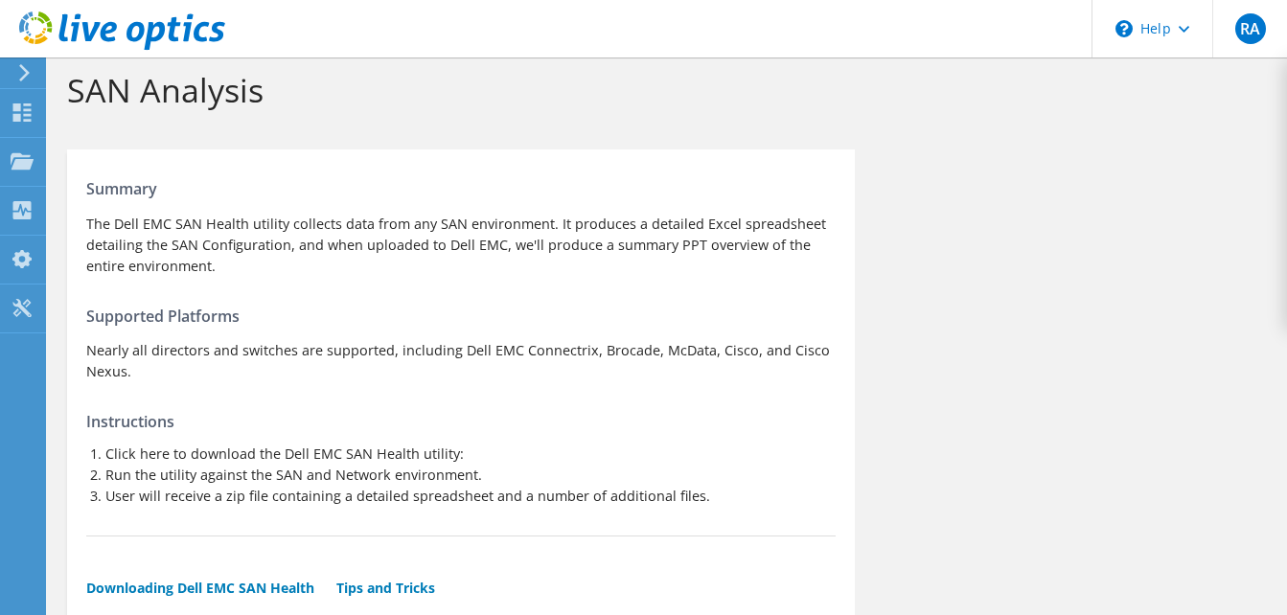
scroll to position [0, 0]
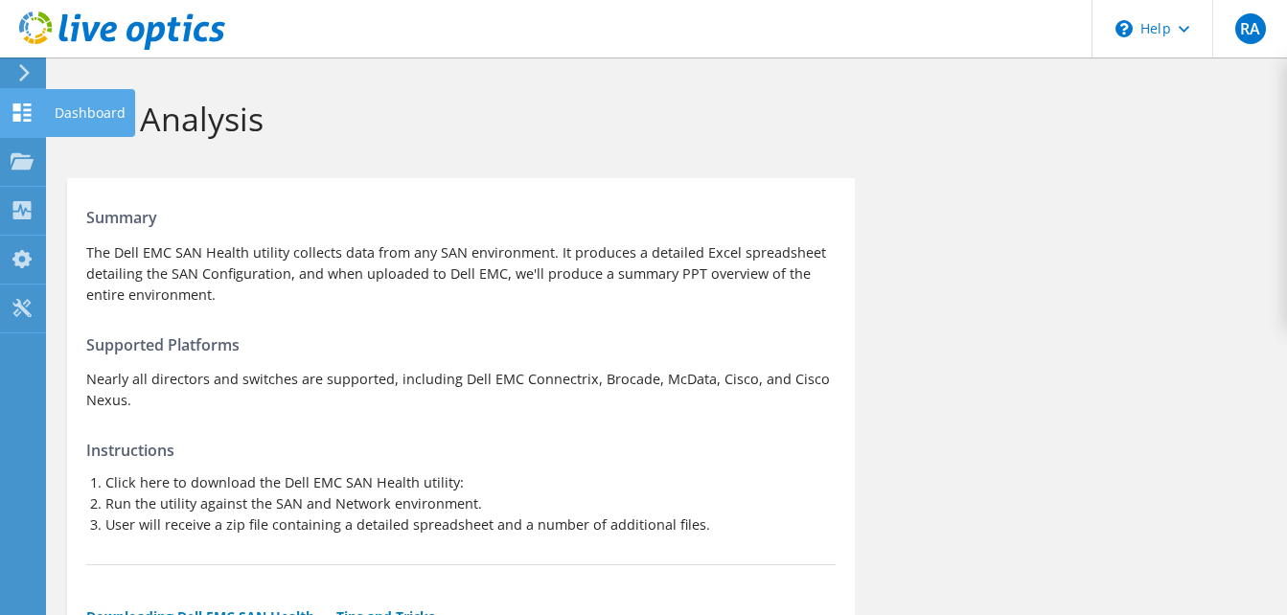
click at [89, 115] on div "Dashboard" at bounding box center [90, 113] width 90 height 48
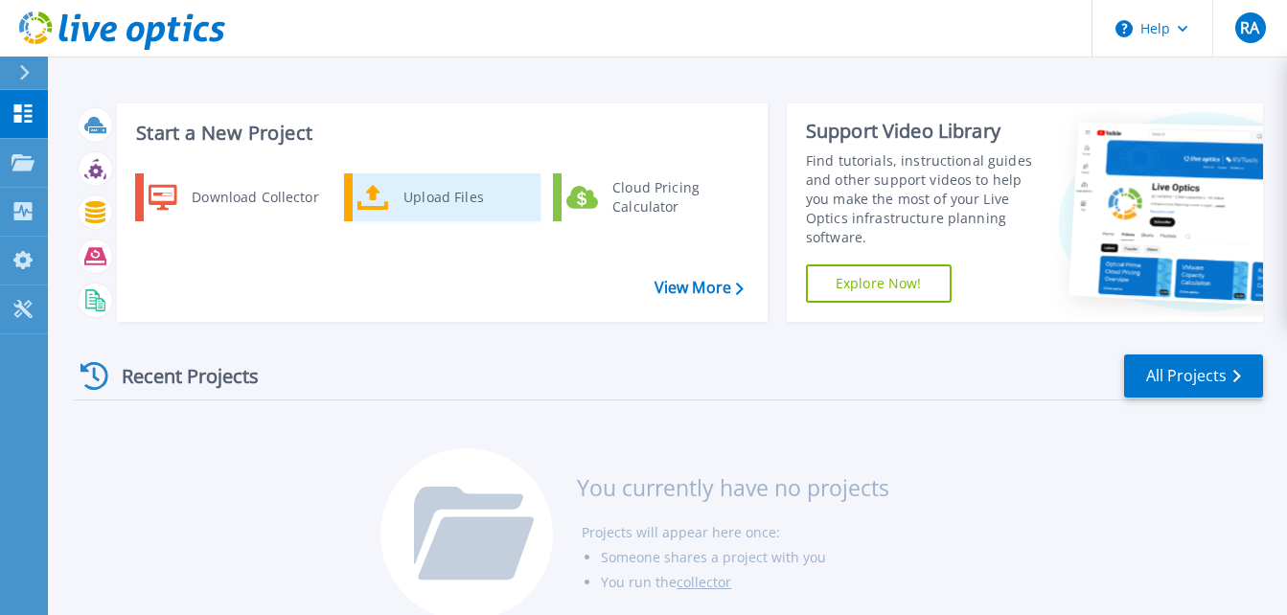
click at [417, 204] on div "Upload Files" at bounding box center [465, 197] width 142 height 38
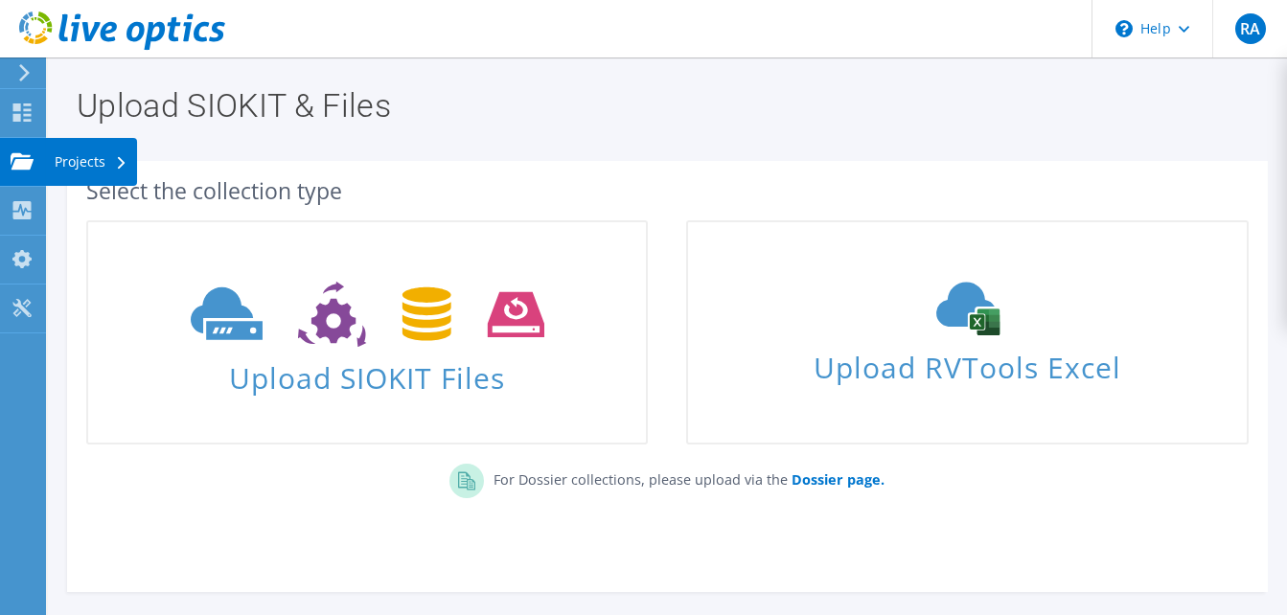
click at [88, 158] on div "Projects" at bounding box center [91, 162] width 92 height 48
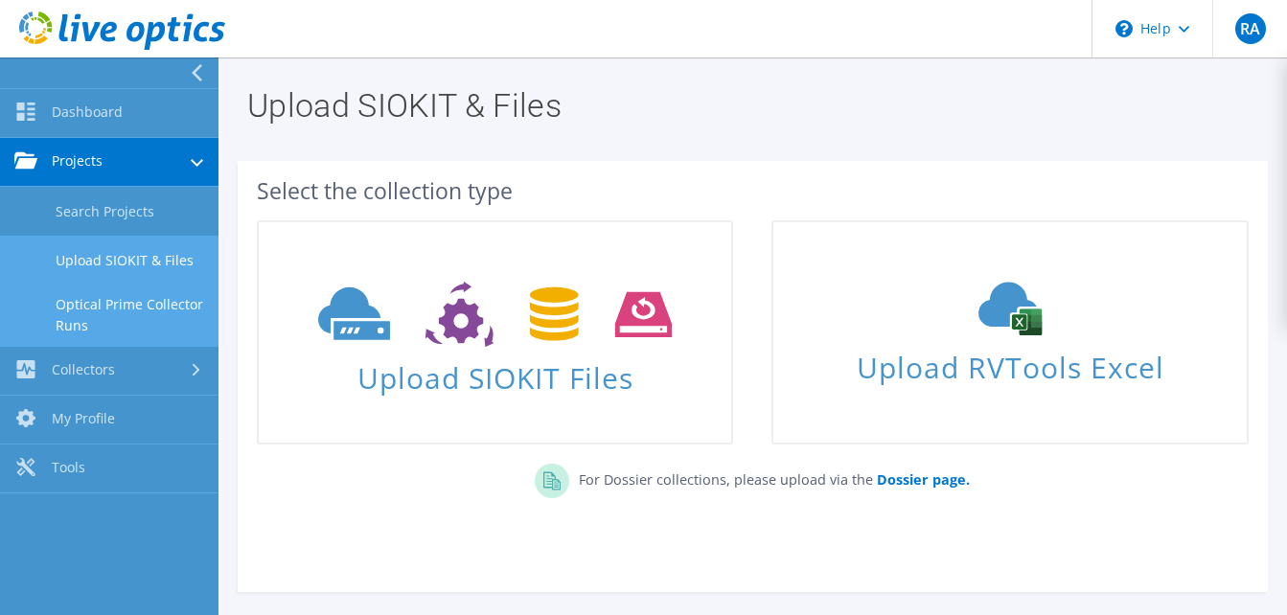
click at [128, 314] on link "Optical Prime Collector Runs" at bounding box center [109, 315] width 218 height 61
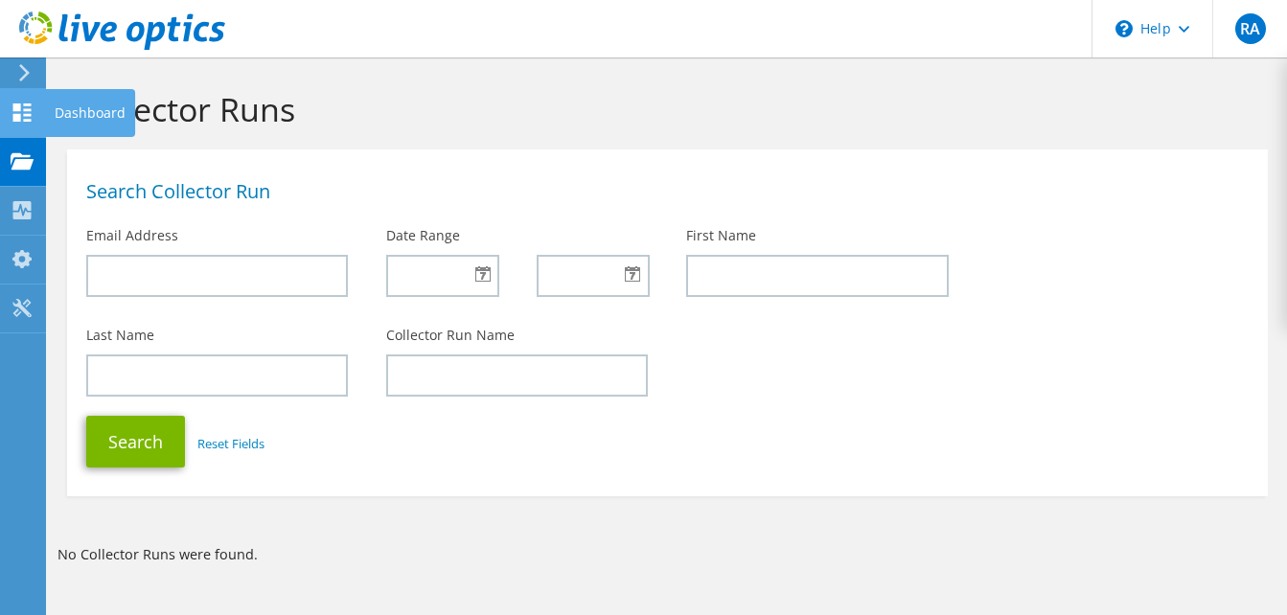
click at [98, 114] on div "Dashboard" at bounding box center [90, 113] width 90 height 48
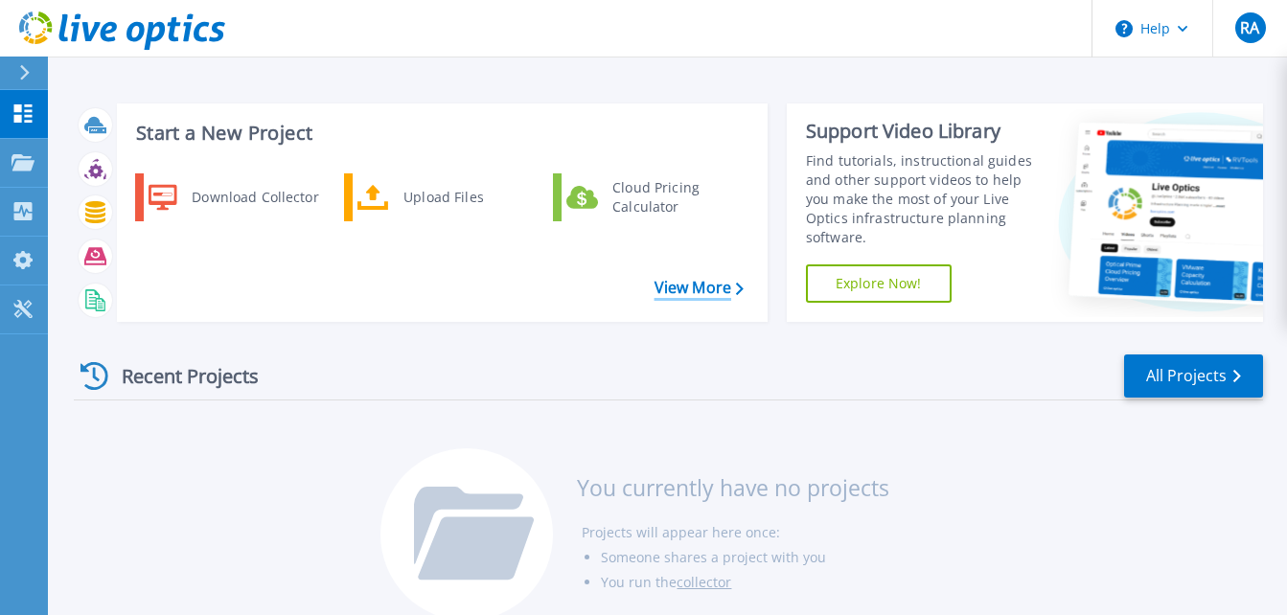
click at [674, 288] on link "View More" at bounding box center [698, 288] width 89 height 18
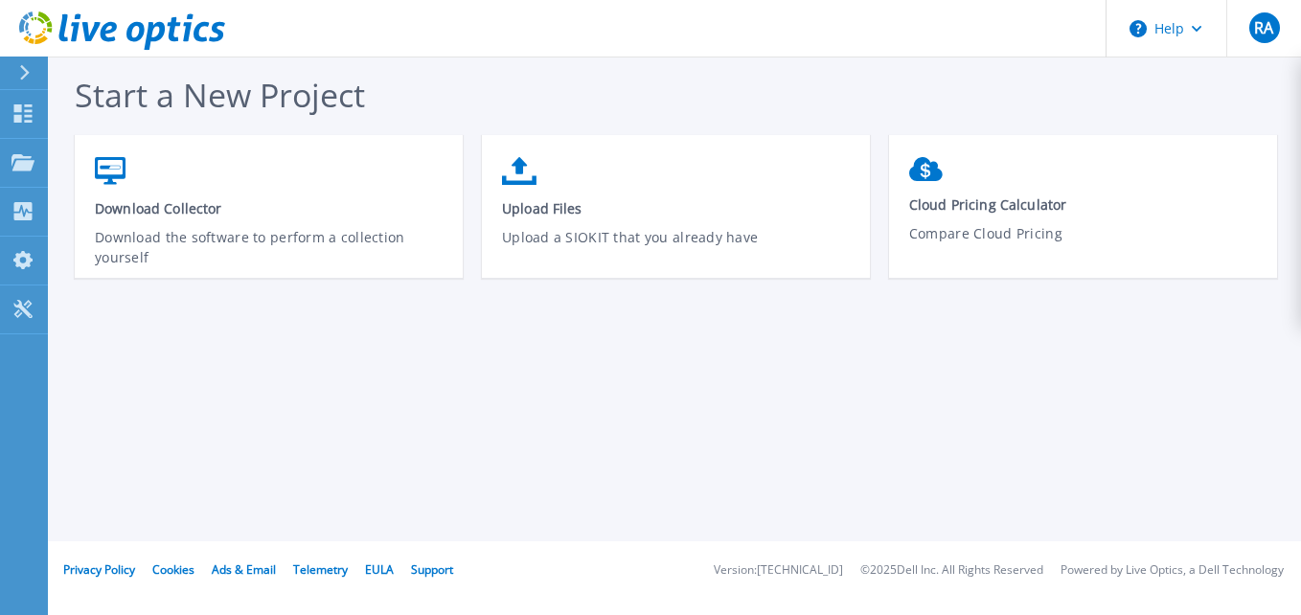
click at [727, 85] on div "Start a New Project Download Collector Download the software to perform a colle…" at bounding box center [685, 185] width 1221 height 225
click at [643, 364] on div "Start a New Project Download Collector Download the software to perform a colle…" at bounding box center [674, 270] width 1253 height 541
click at [86, 169] on p "Projects" at bounding box center [75, 164] width 51 height 50
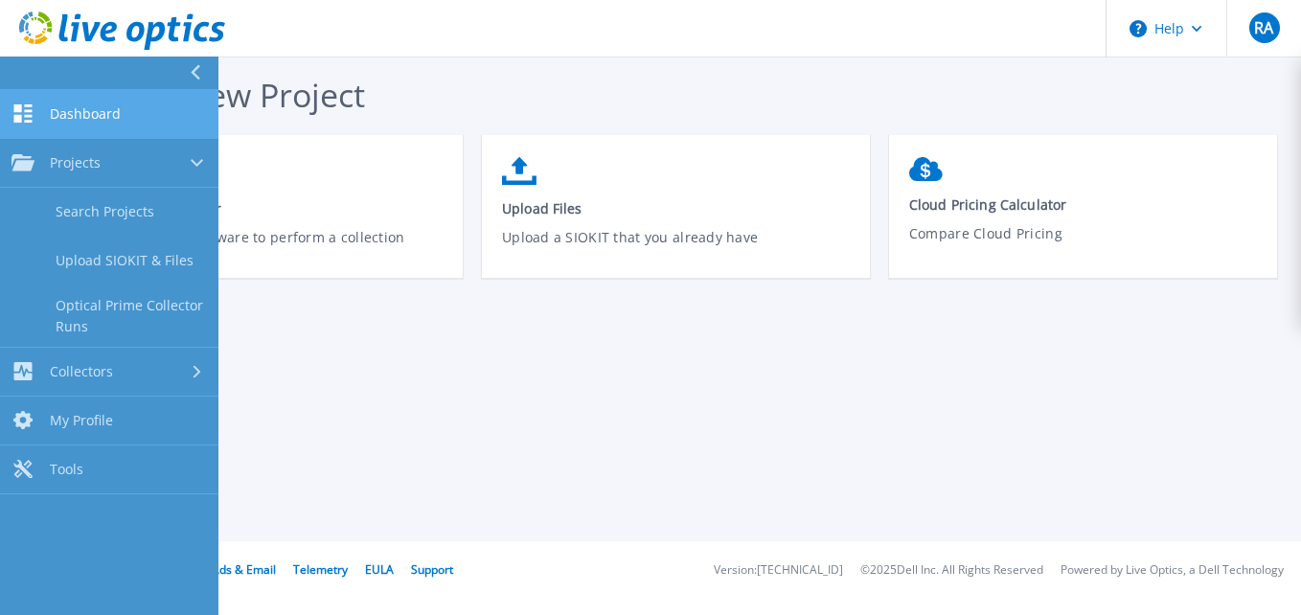
click at [127, 123] on link "Dashboard Dashboard" at bounding box center [109, 114] width 218 height 49
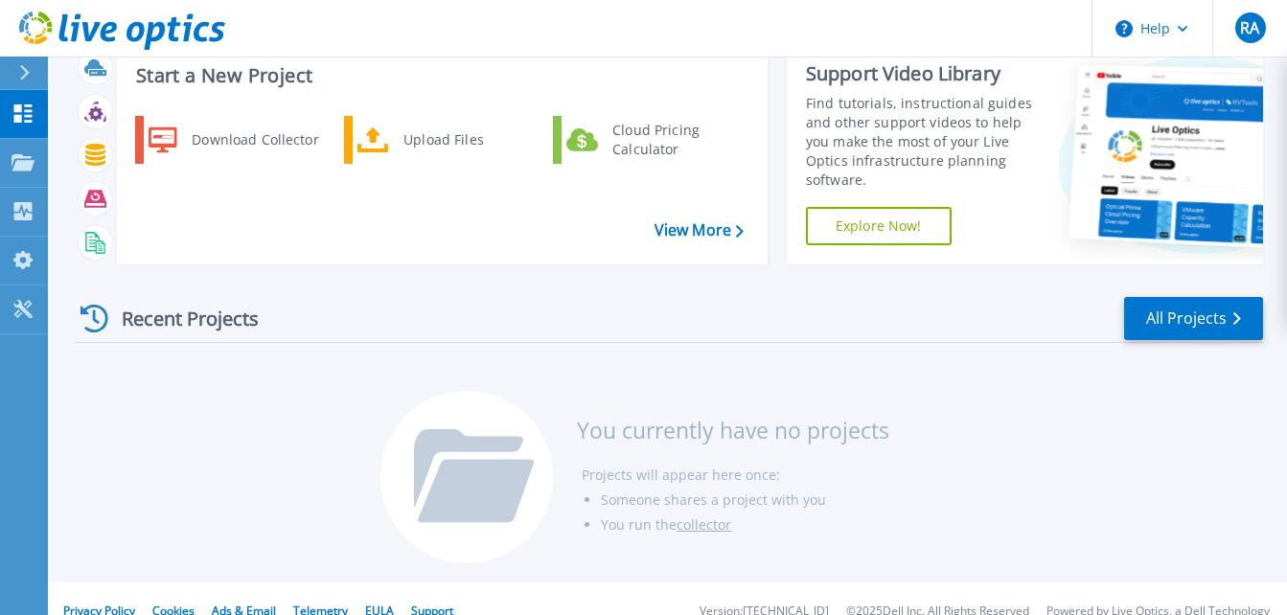
scroll to position [82, 0]
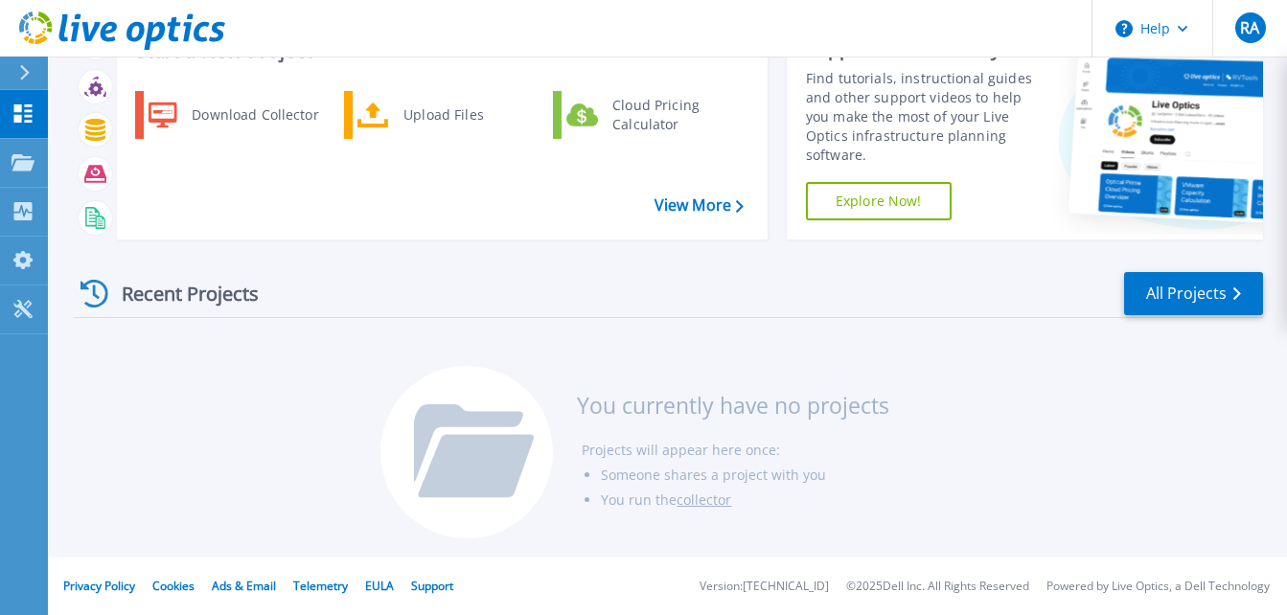
click at [712, 509] on link "collector" at bounding box center [703, 500] width 55 height 18
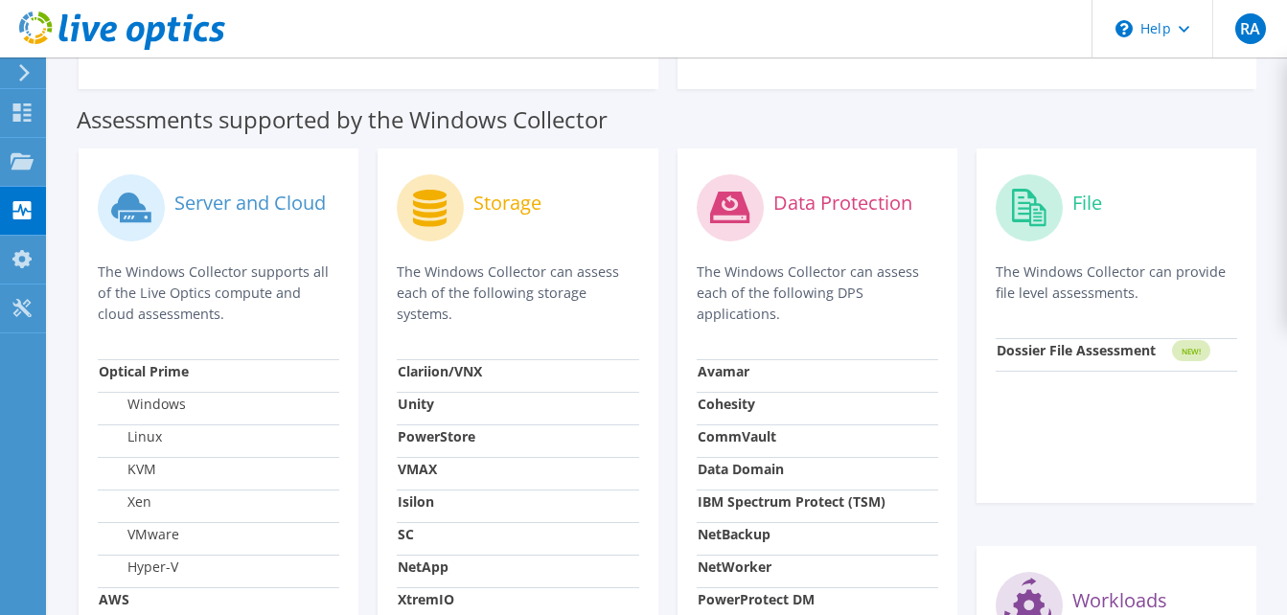
scroll to position [56, 0]
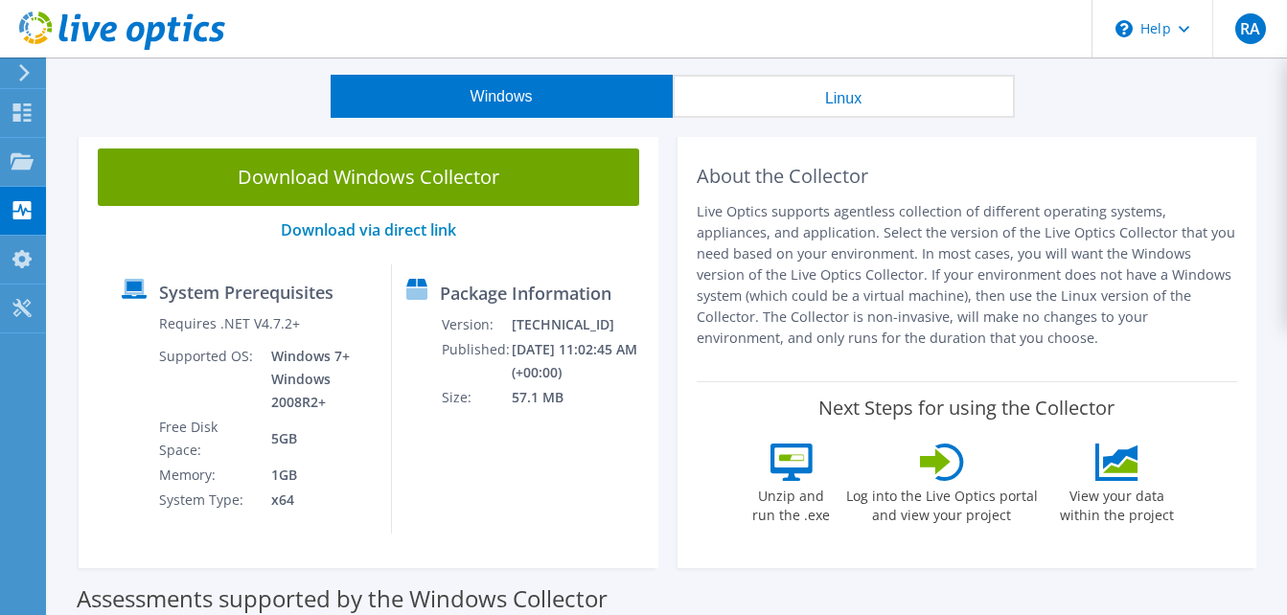
click at [1088, 88] on div "Windows Linux" at bounding box center [672, 96] width 1210 height 43
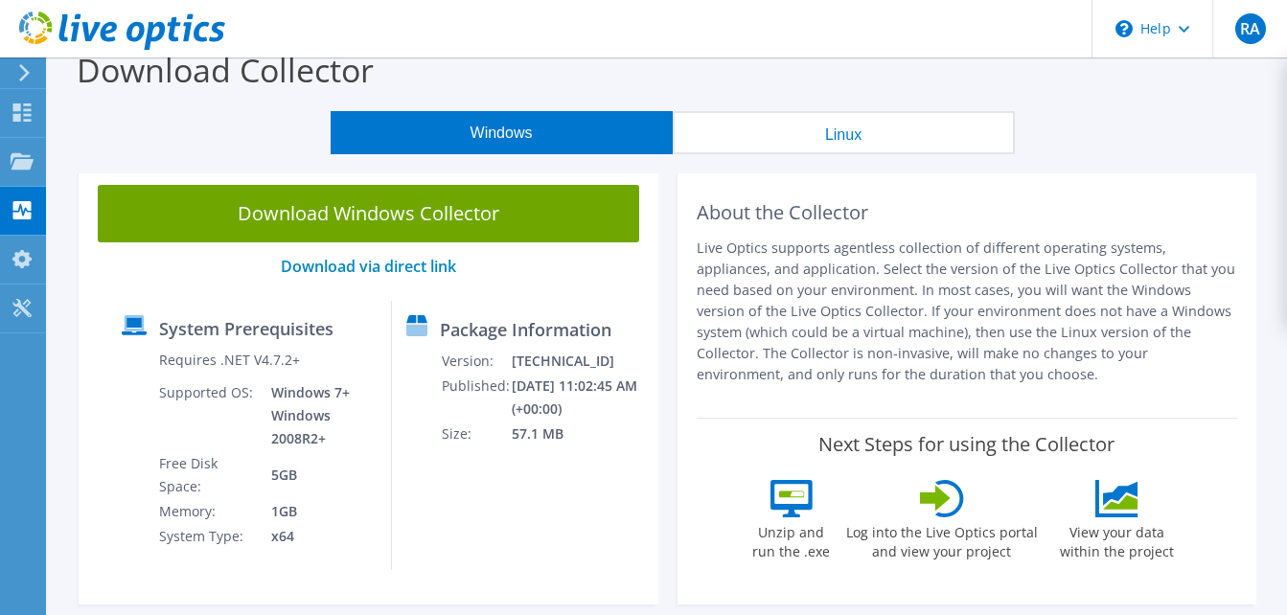
scroll to position [0, 0]
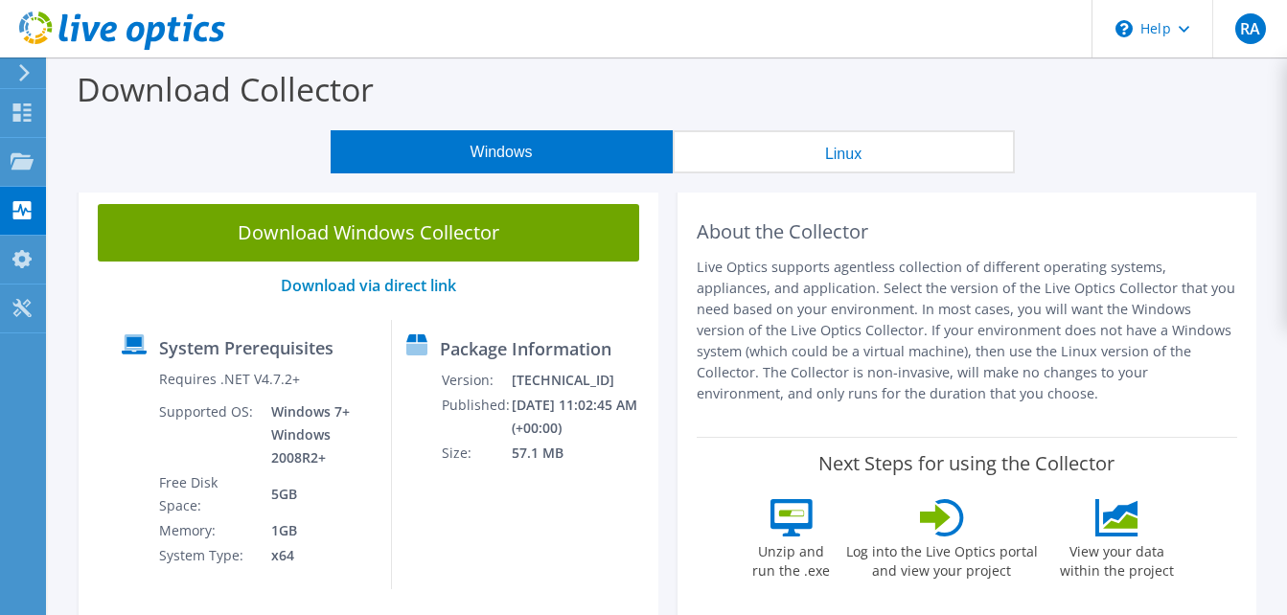
click at [680, 70] on div "Download Collector" at bounding box center [667, 93] width 1220 height 73
click at [86, 110] on div "Dashboard" at bounding box center [90, 113] width 90 height 48
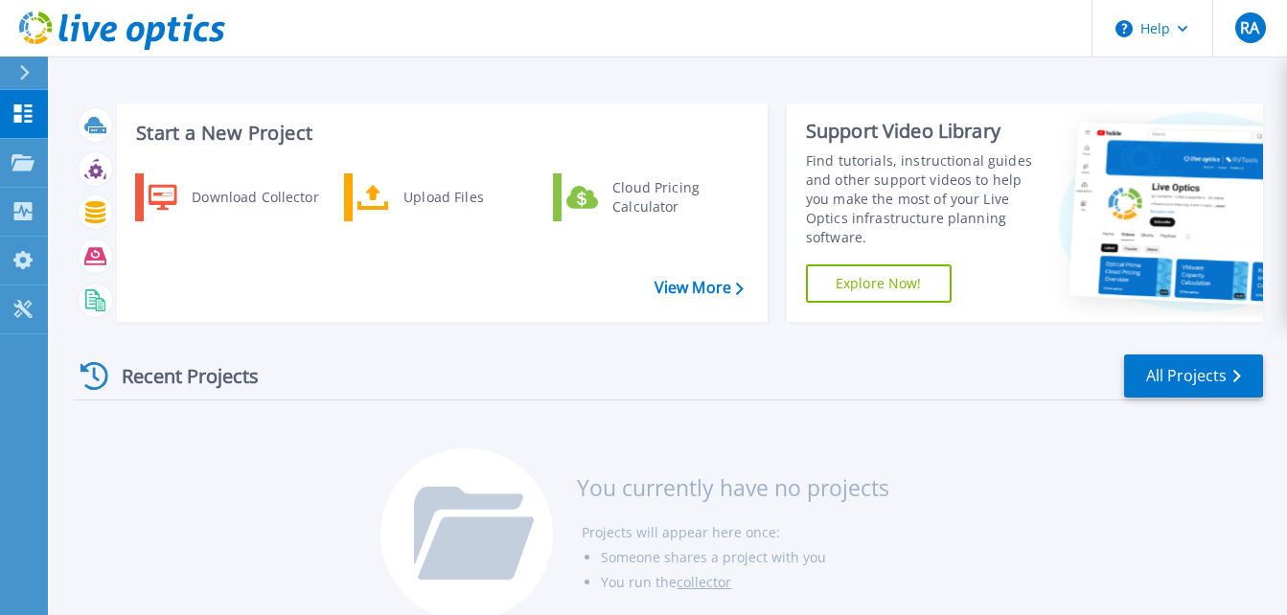
click at [750, 47] on header "Help RA End User [PERSON_NAME] [EMAIL_ADDRESS][DOMAIN_NAME] BEKAERT NV My Profi…" at bounding box center [643, 28] width 1287 height 57
click at [514, 51] on header "Help RA End User Rohit Agrawal infy.ragrawal@bekaert.com BEKAERT NV My Profile …" at bounding box center [643, 28] width 1287 height 57
click at [1239, 41] on div "RA" at bounding box center [1250, 27] width 31 height 31
click at [514, 72] on div "Start a New Project Download Collector Upload Files Cloud Pricing Calculator Vi…" at bounding box center [667, 320] width 1239 height 640
click at [424, 198] on div "Upload Files" at bounding box center [465, 197] width 142 height 38
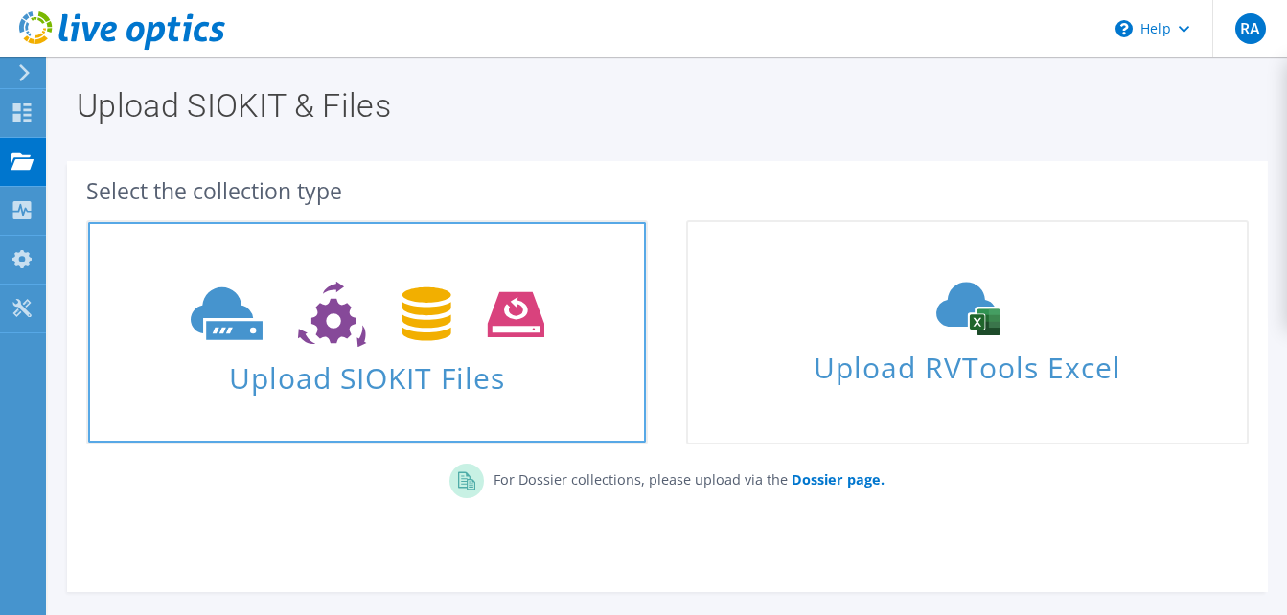
click at [412, 386] on span "Upload SIOKIT Files" at bounding box center [367, 372] width 558 height 41
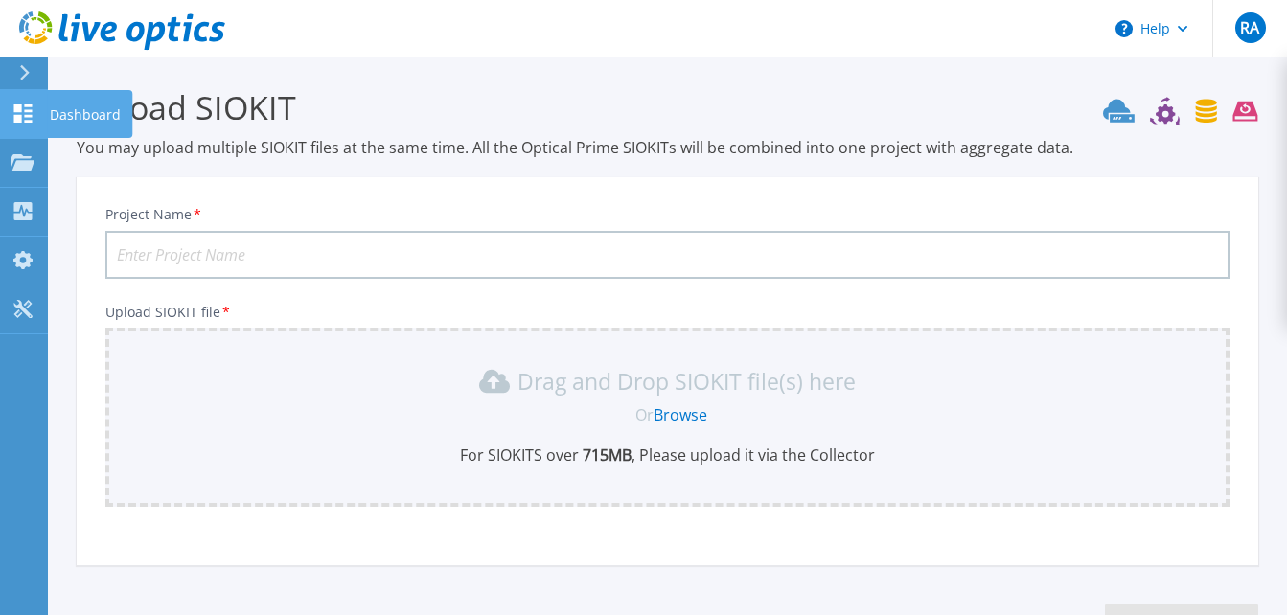
click at [70, 117] on p "Dashboard" at bounding box center [85, 115] width 71 height 50
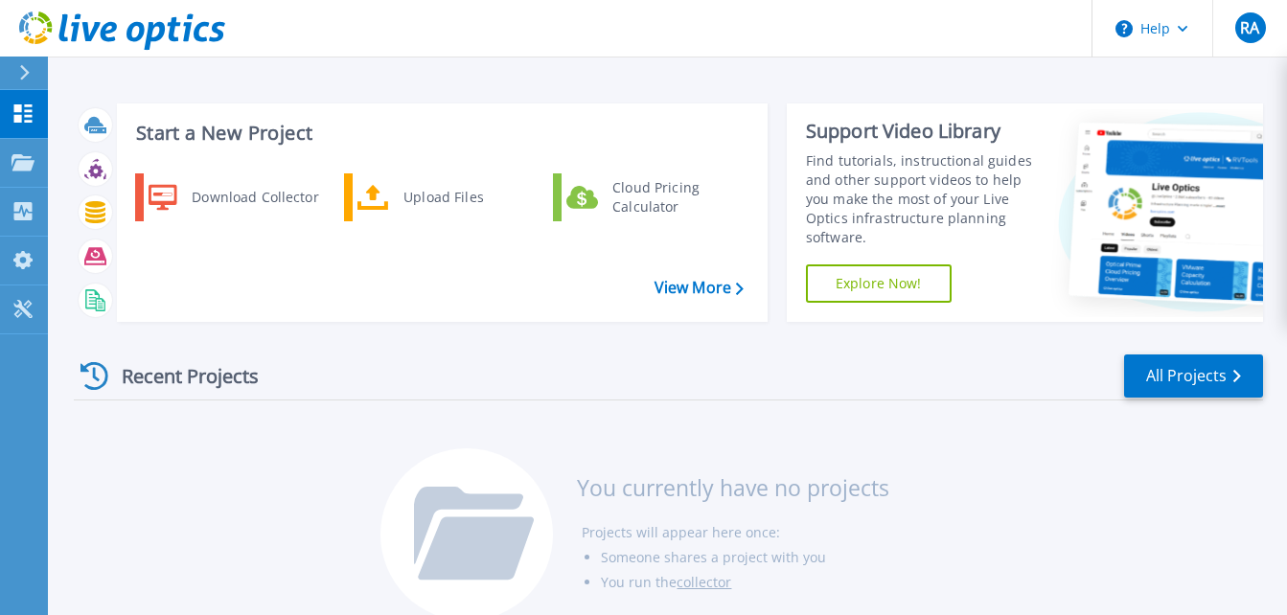
click at [618, 85] on div "Start a New Project Download Collector Upload Files Cloud Pricing Calculator Vi…" at bounding box center [667, 320] width 1239 height 640
click at [649, 67] on div "Start a New Project Download Collector Upload Files Cloud Pricing Calculator Vi…" at bounding box center [667, 320] width 1239 height 640
